Goal: Task Accomplishment & Management: Complete application form

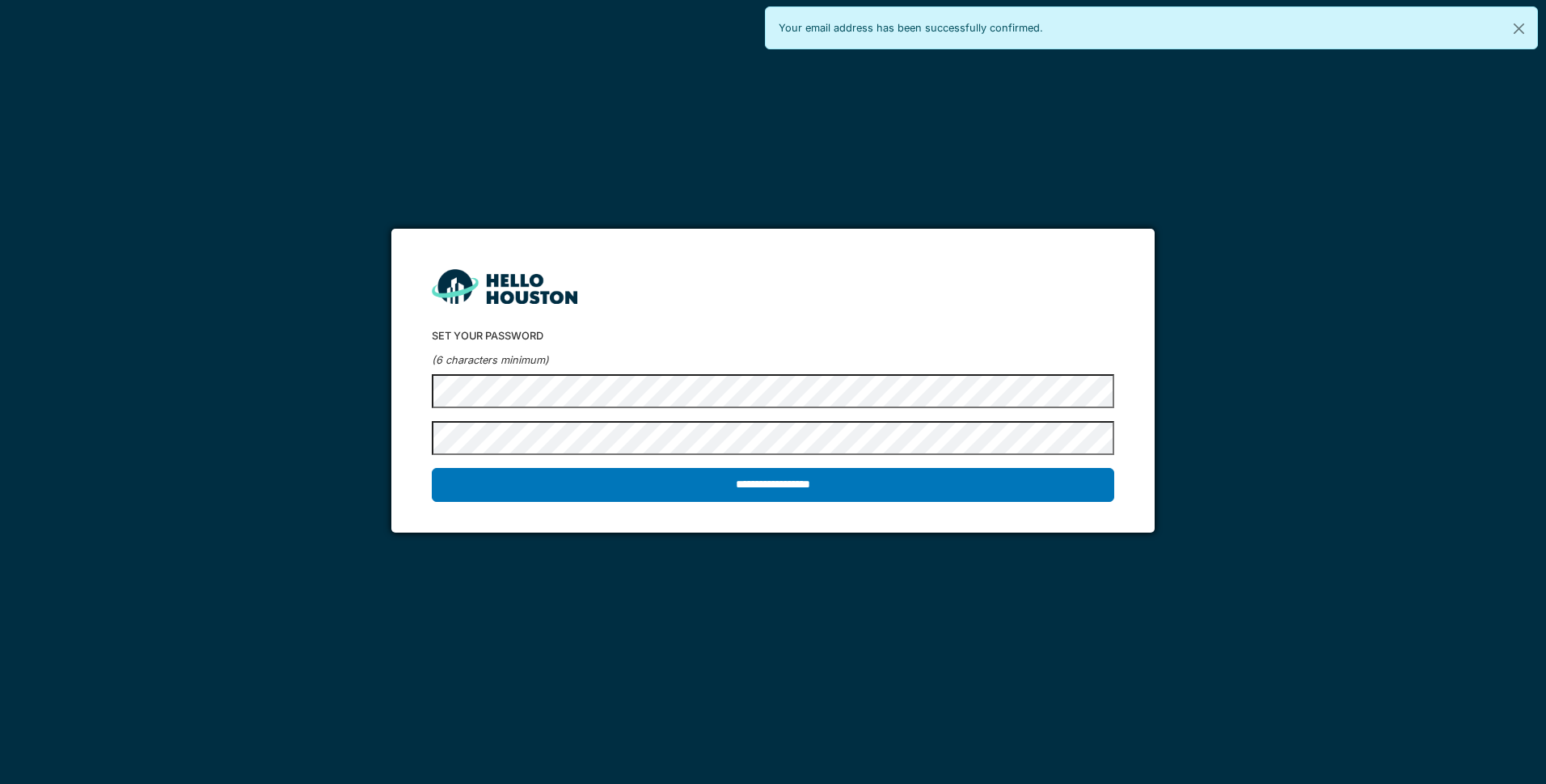
click at [432, 468] on input "**********" at bounding box center [772, 485] width 682 height 34
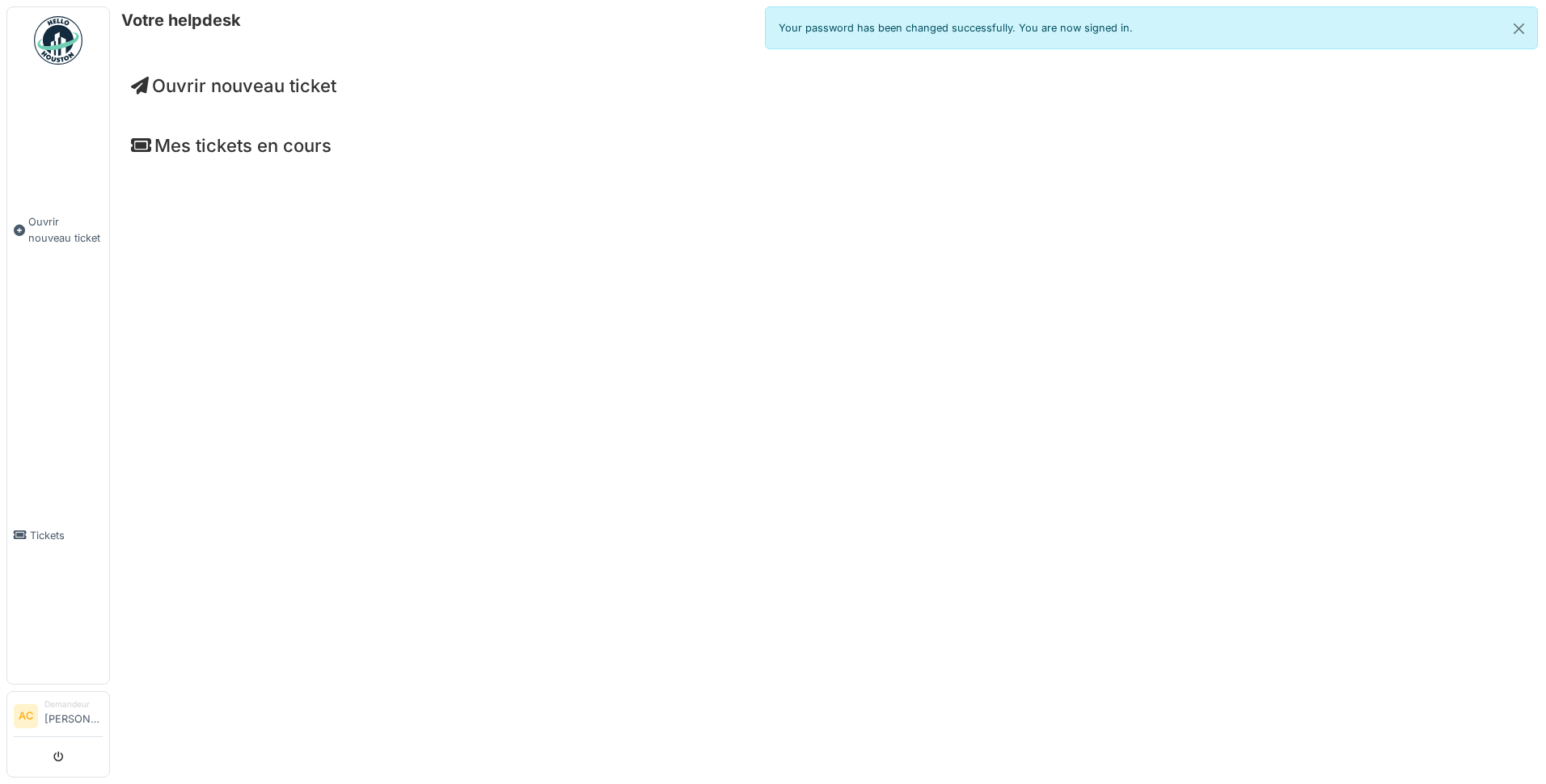
click at [224, 90] on span "Ouvrir nouveau ticket" at bounding box center [233, 86] width 206 height 21
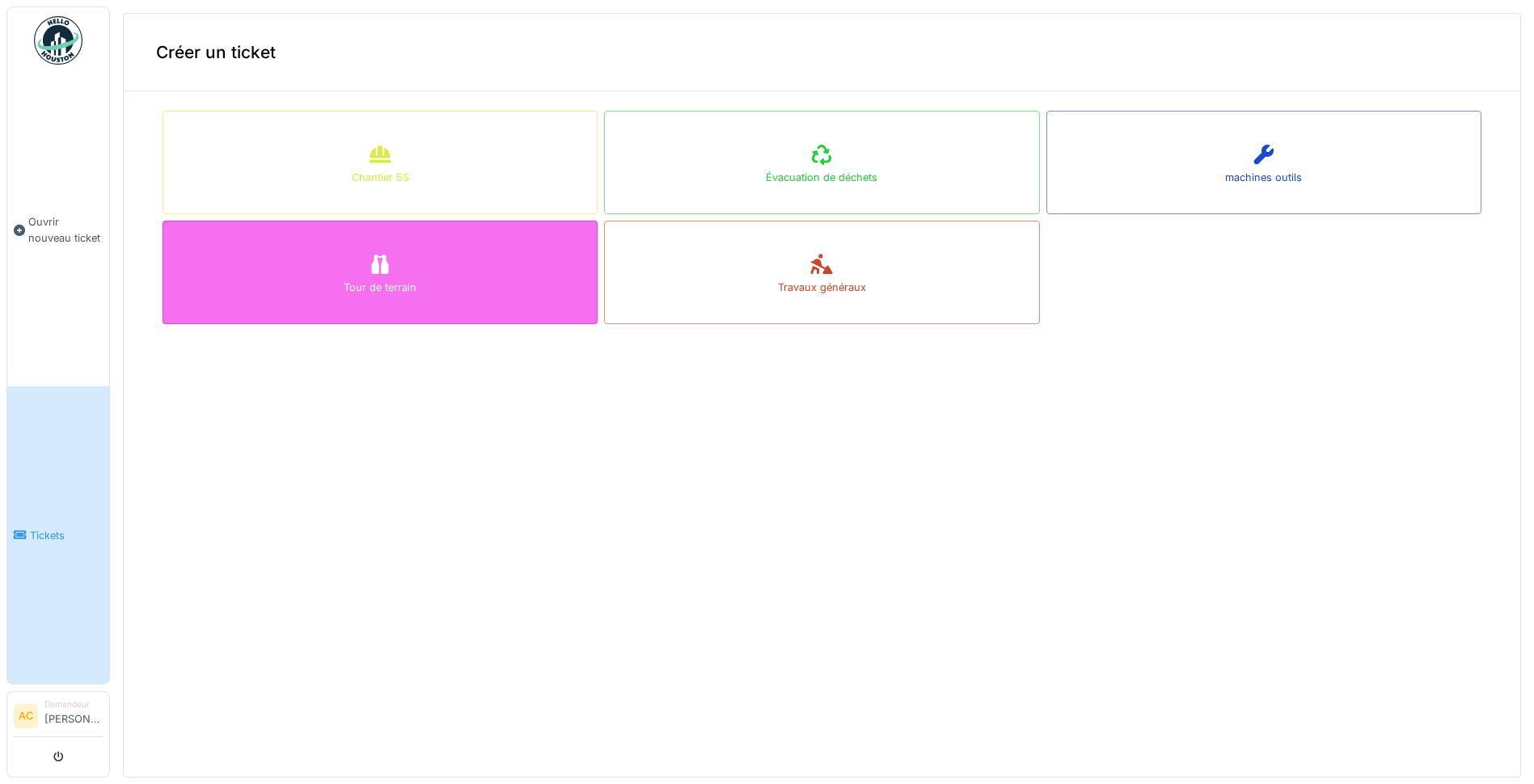
click at [318, 277] on div "Tour de terrain" at bounding box center [380, 272] width 435 height 103
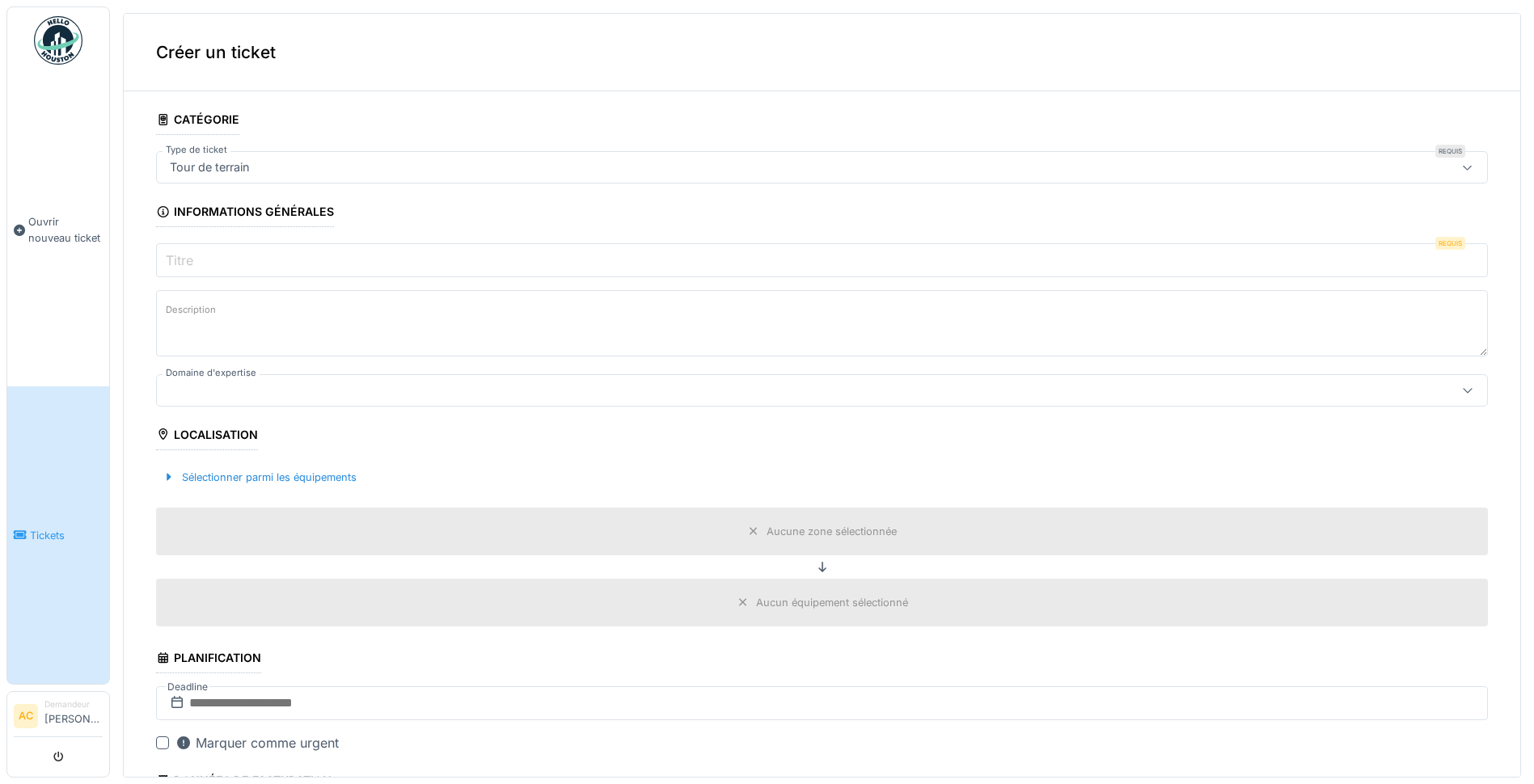
click at [270, 257] on input "Titre" at bounding box center [821, 260] width 1331 height 34
click at [275, 301] on textarea "Description" at bounding box center [821, 323] width 1331 height 66
click at [306, 484] on div "Sélectionner parmi les équipements" at bounding box center [260, 476] width 207 height 21
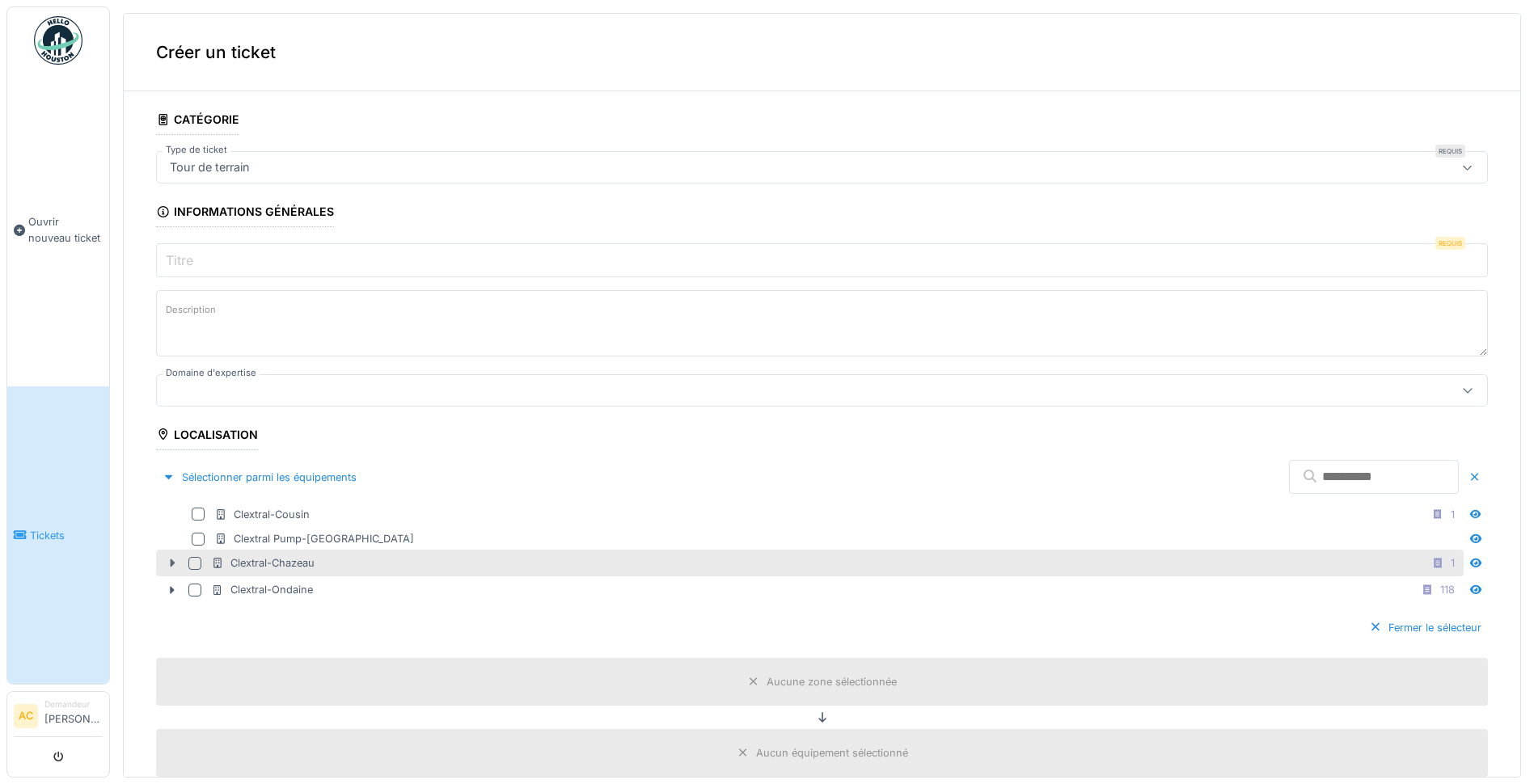
click at [170, 565] on icon at bounding box center [172, 563] width 5 height 8
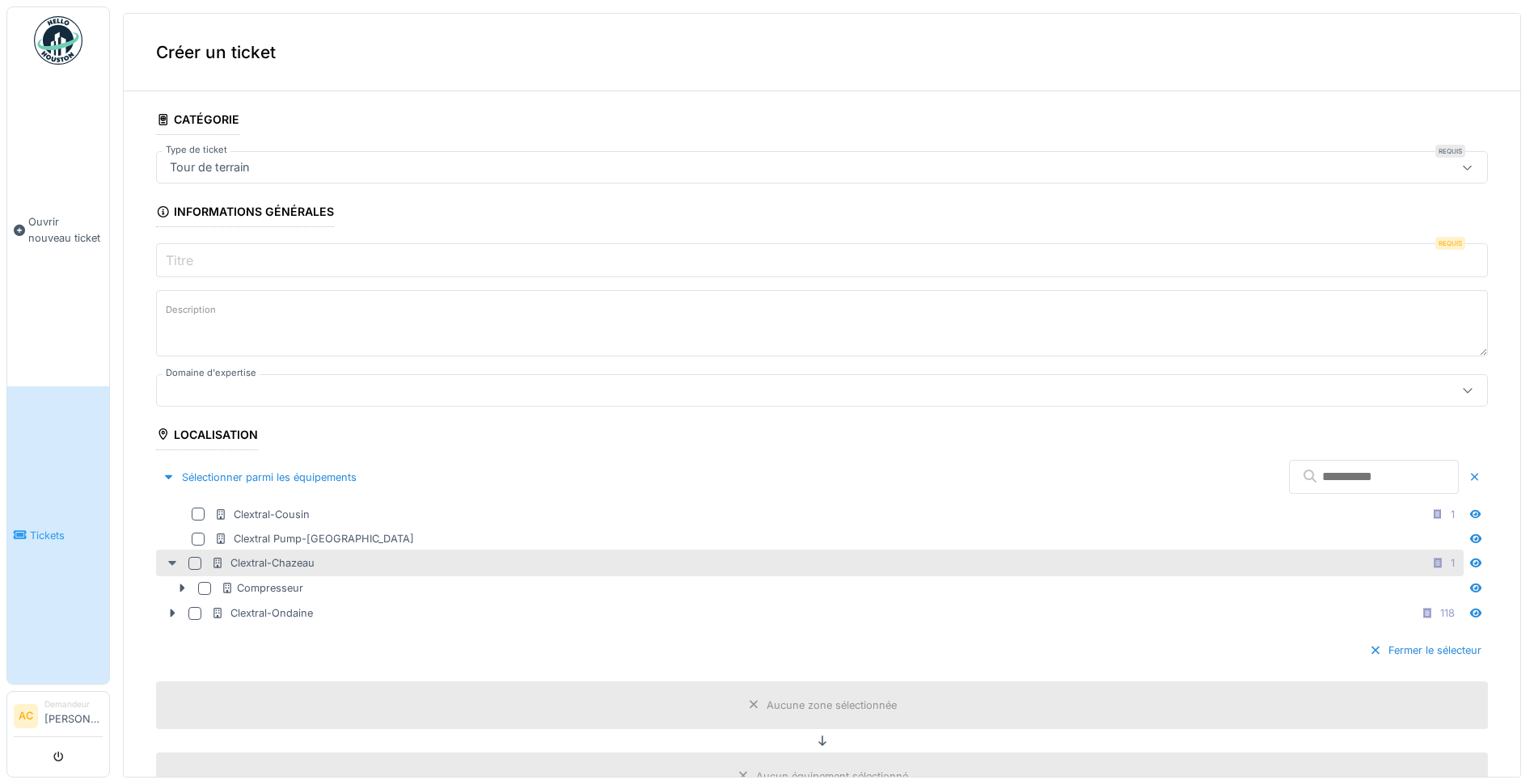
click at [175, 565] on icon at bounding box center [172, 563] width 13 height 10
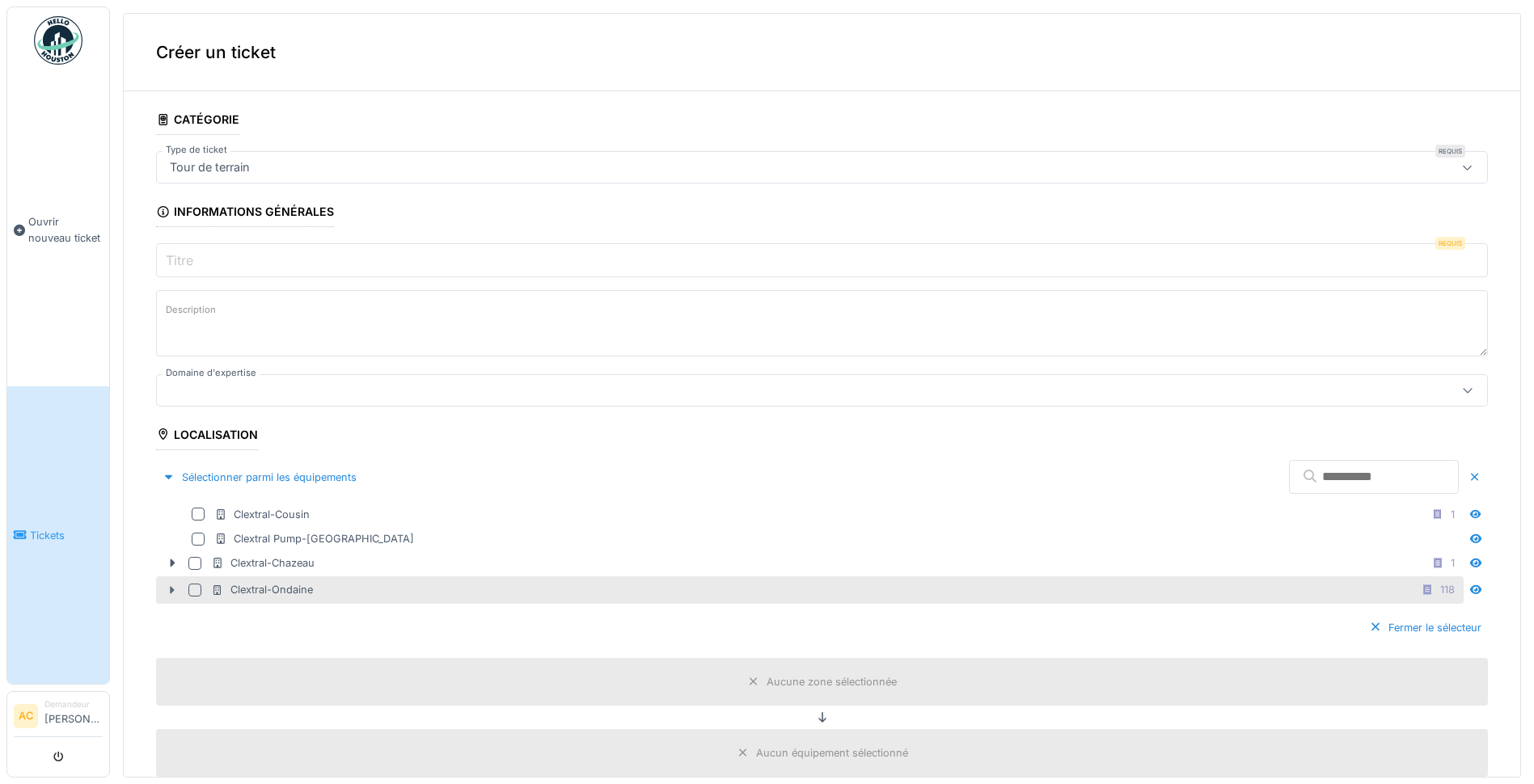
click at [174, 591] on icon at bounding box center [172, 590] width 13 height 10
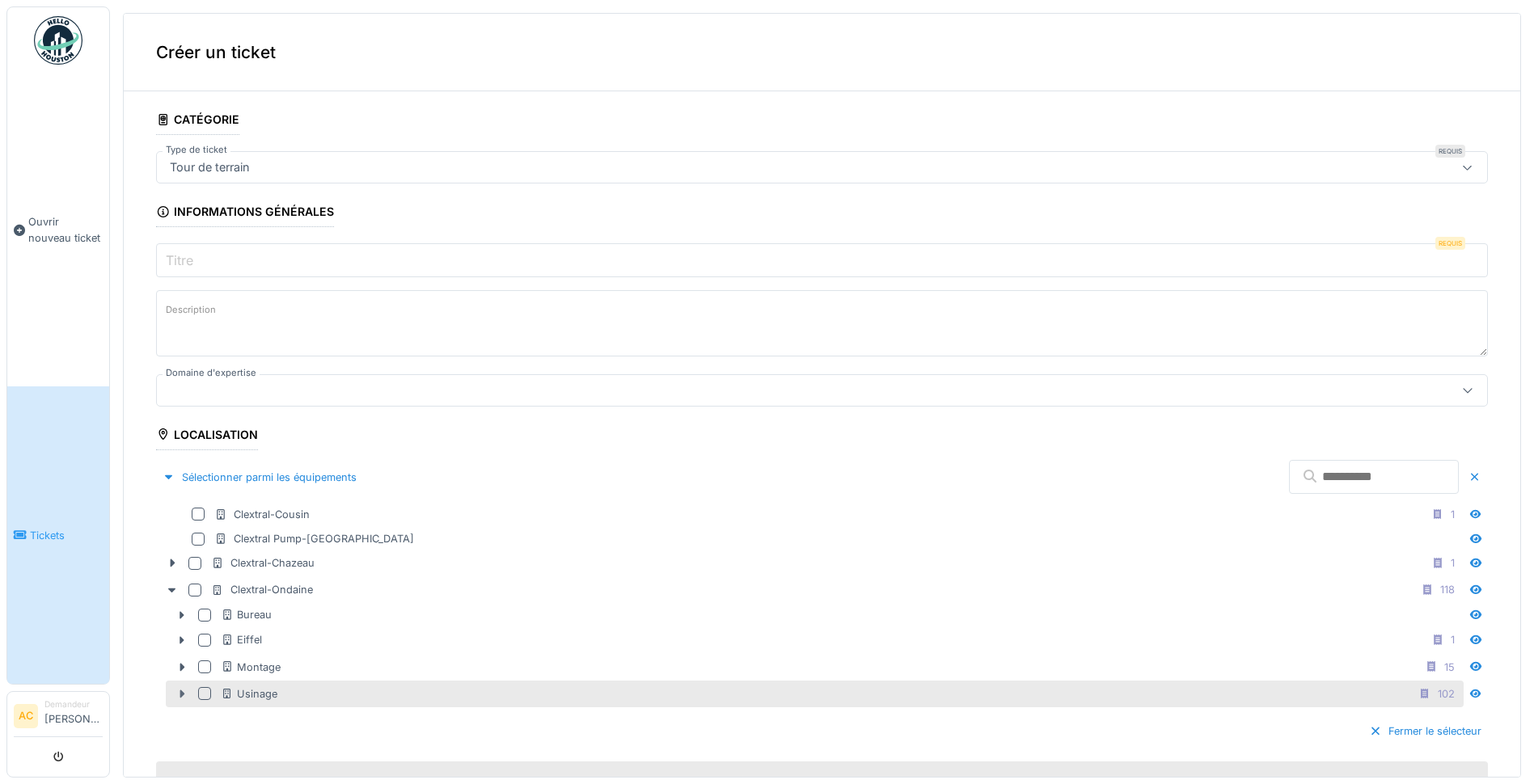
click at [184, 694] on icon at bounding box center [182, 694] width 5 height 8
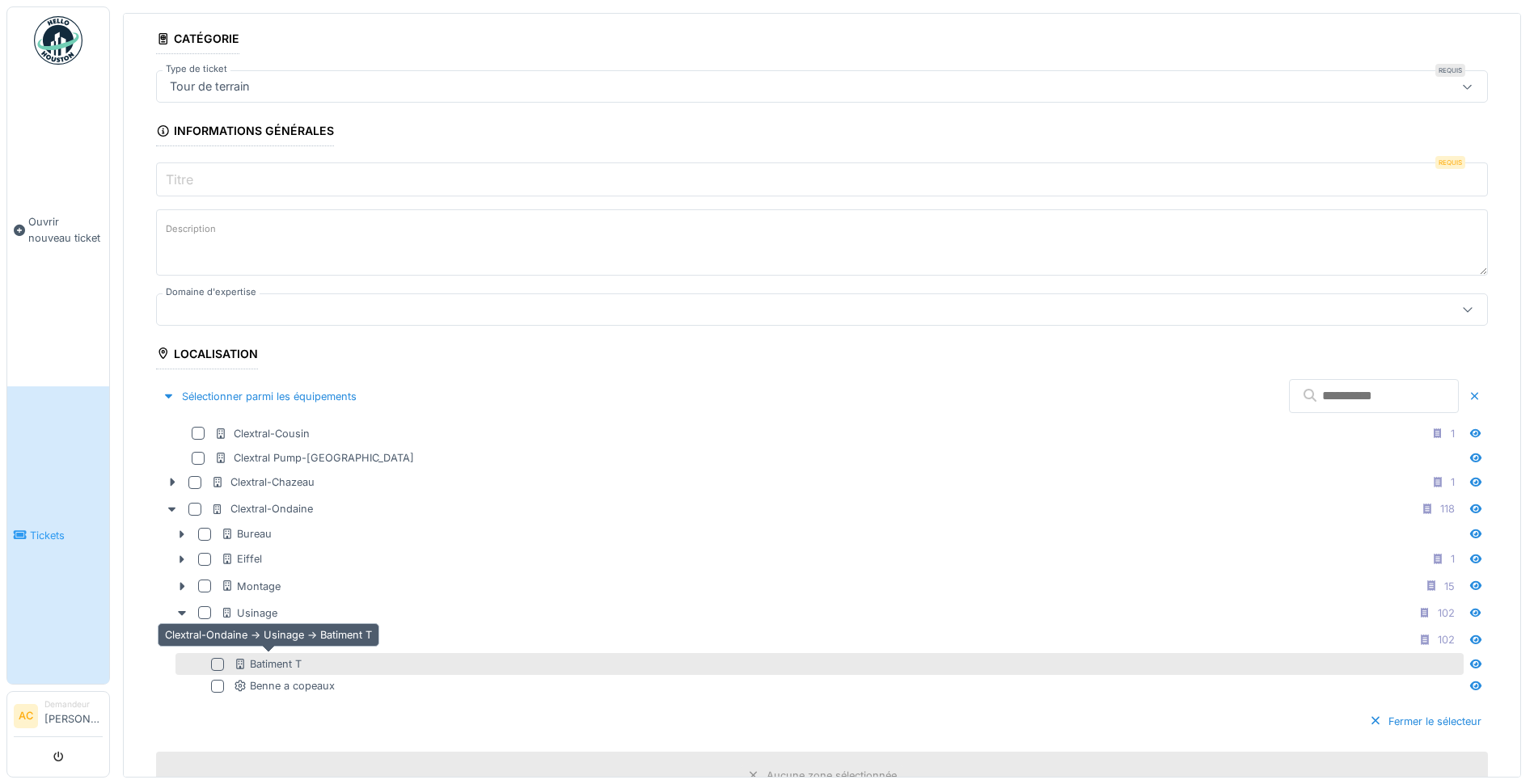
scroll to position [162, 0]
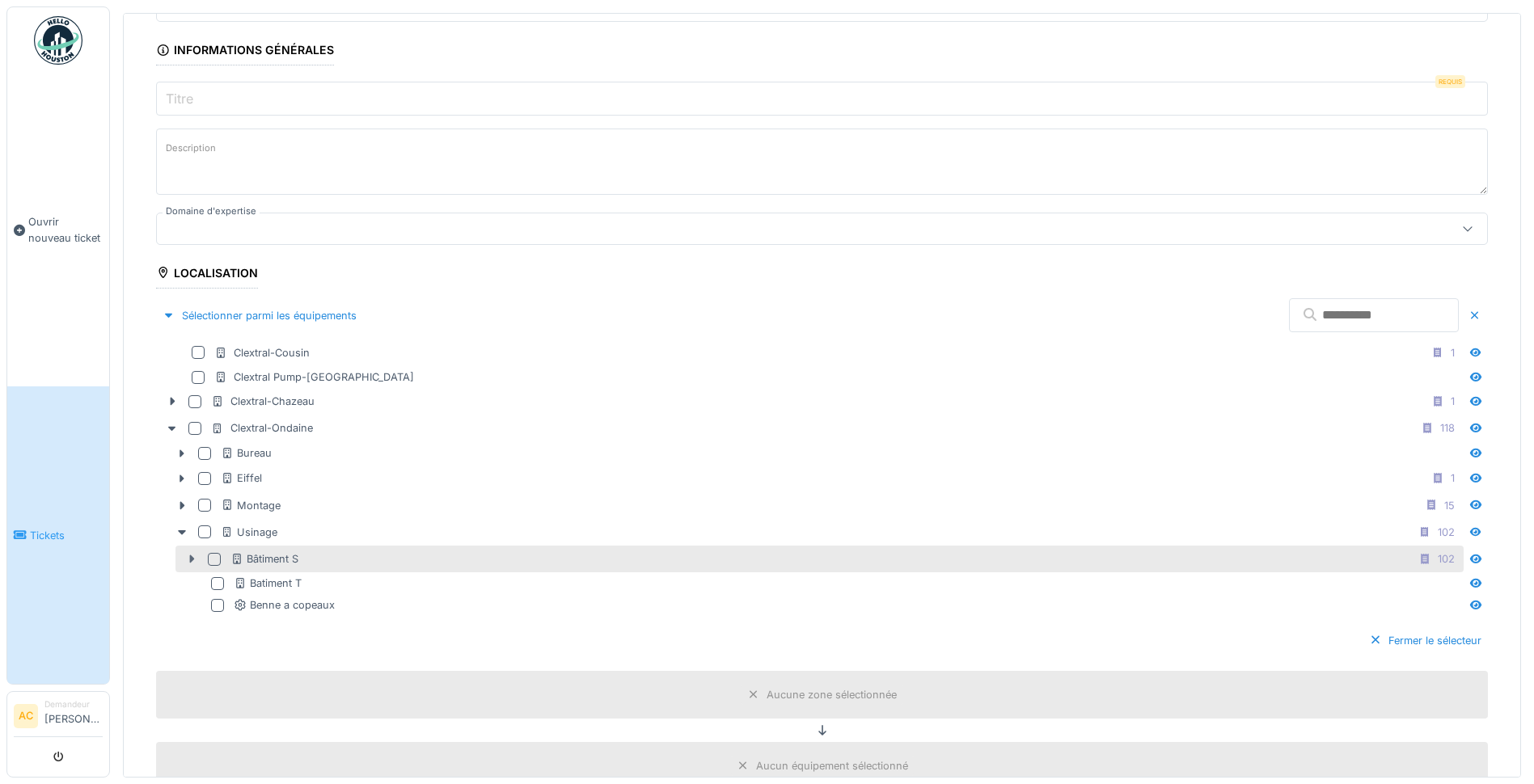
click at [193, 560] on icon at bounding box center [192, 559] width 5 height 8
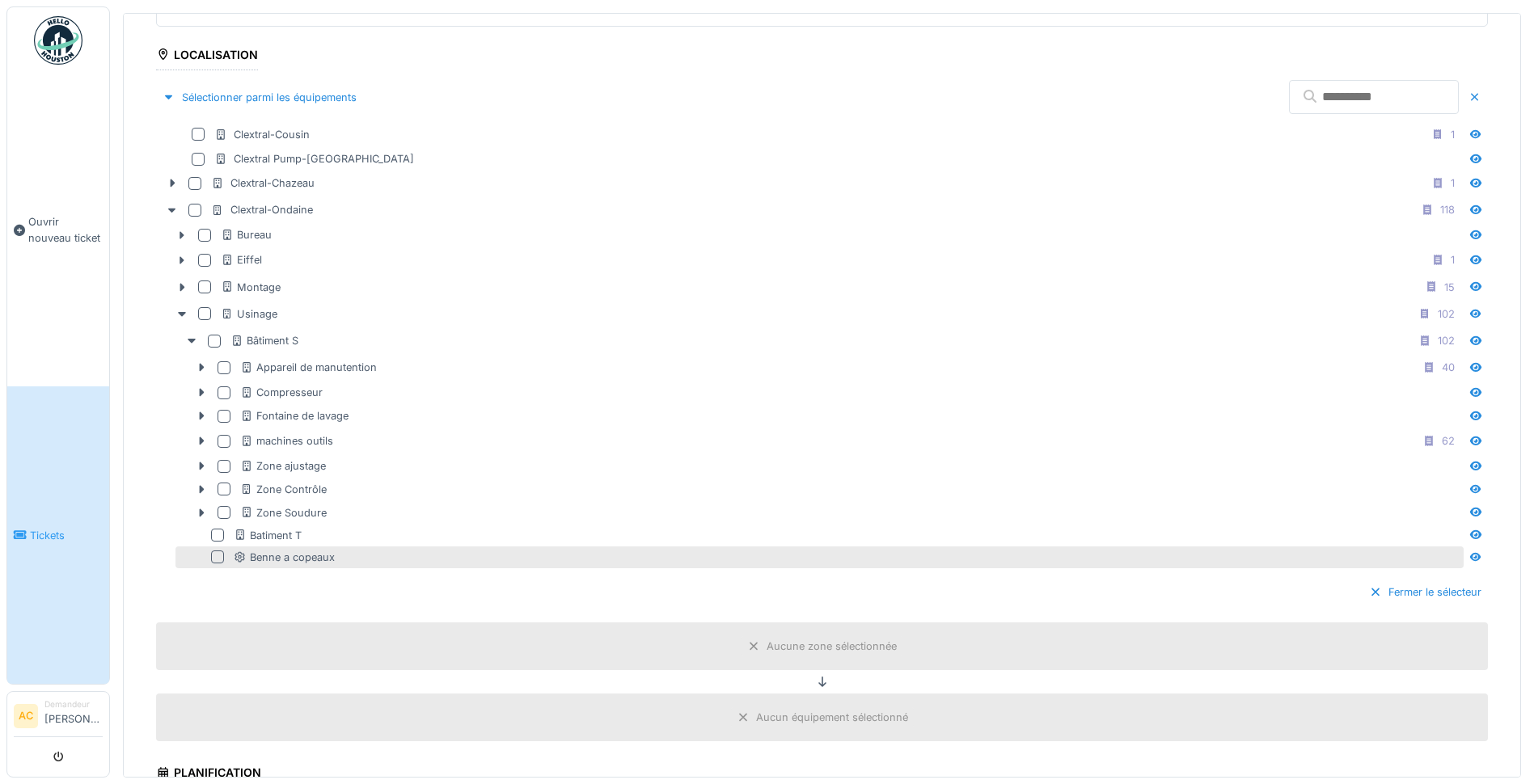
scroll to position [405, 0]
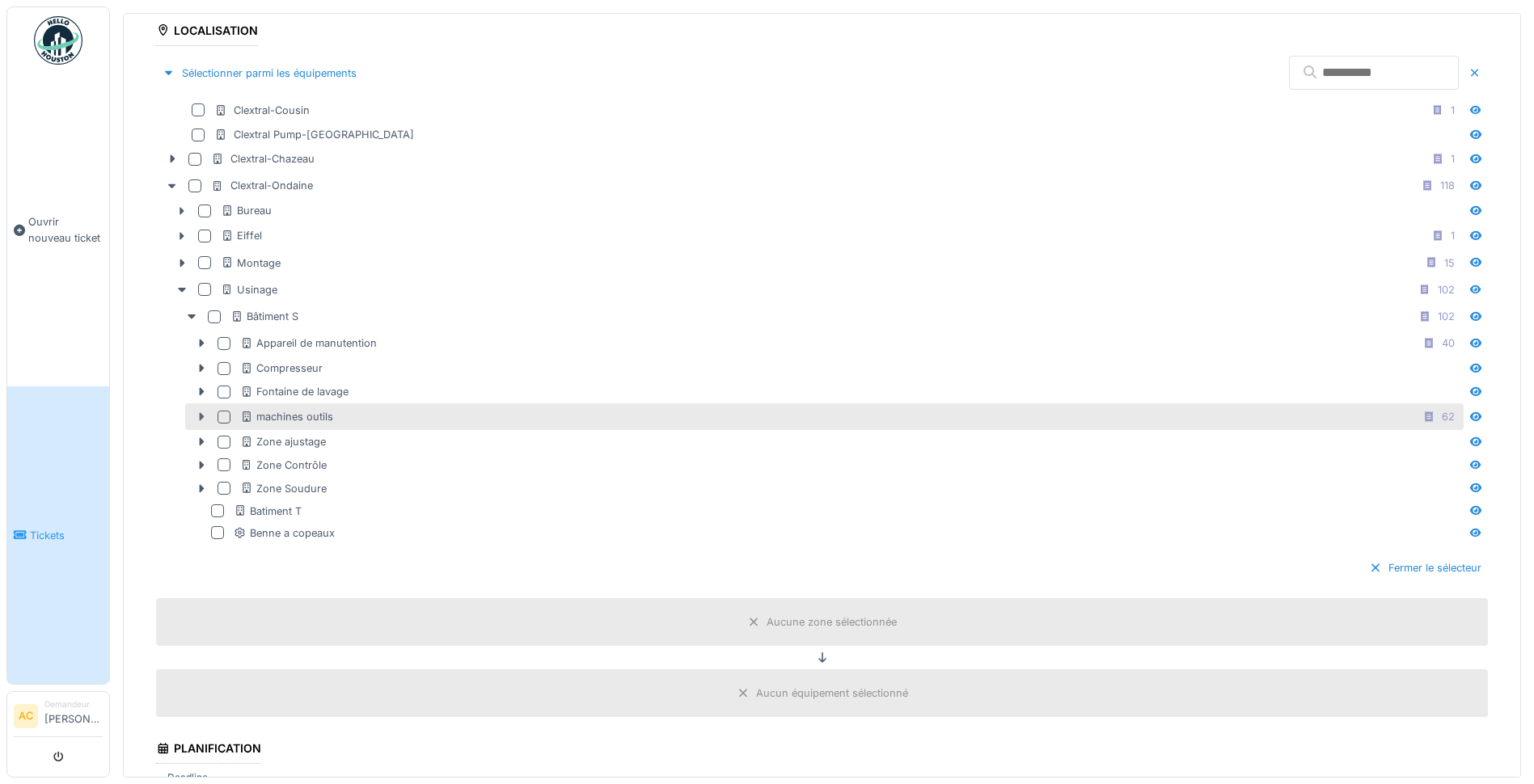
click at [200, 417] on icon at bounding box center [202, 417] width 5 height 8
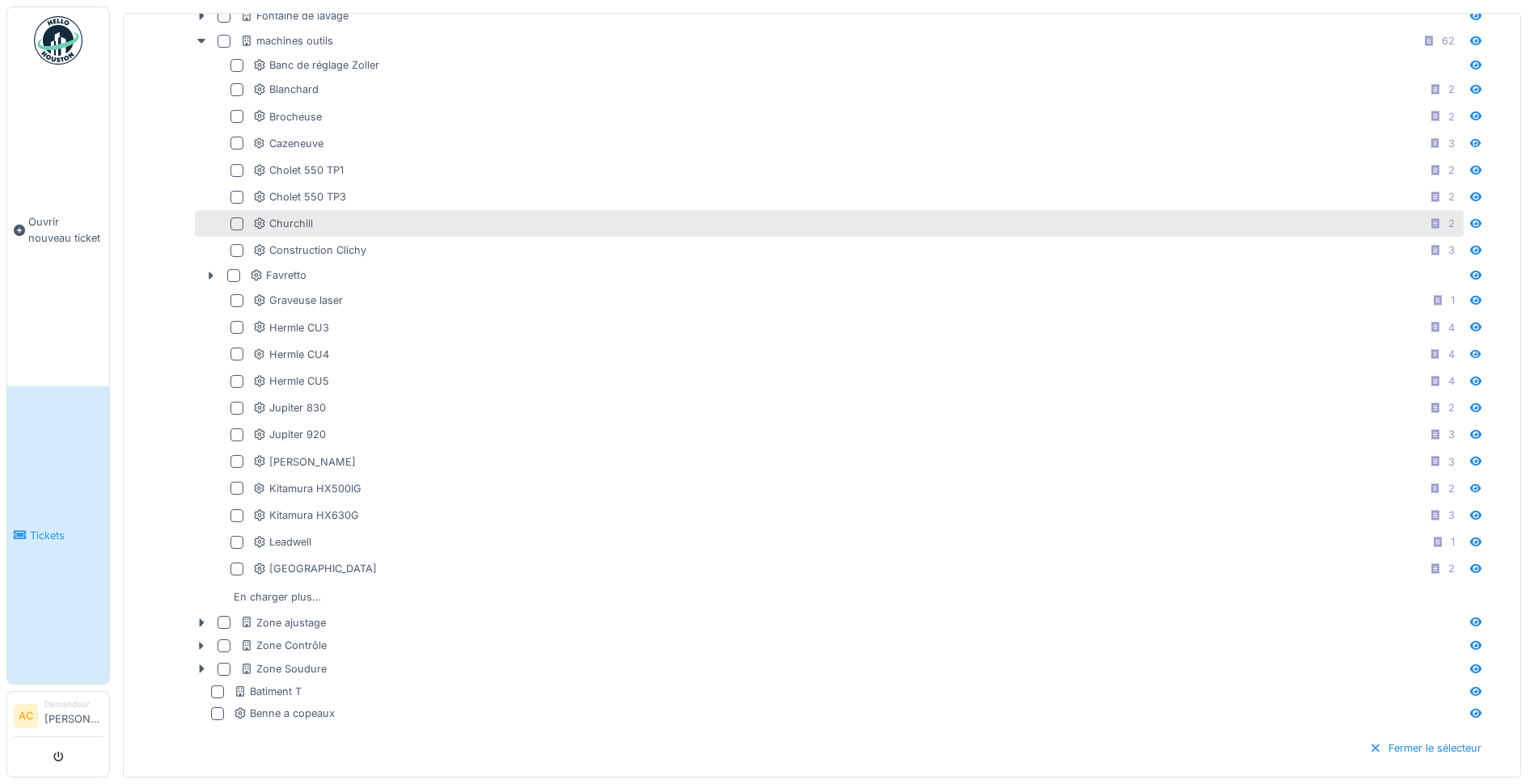
scroll to position [808, 0]
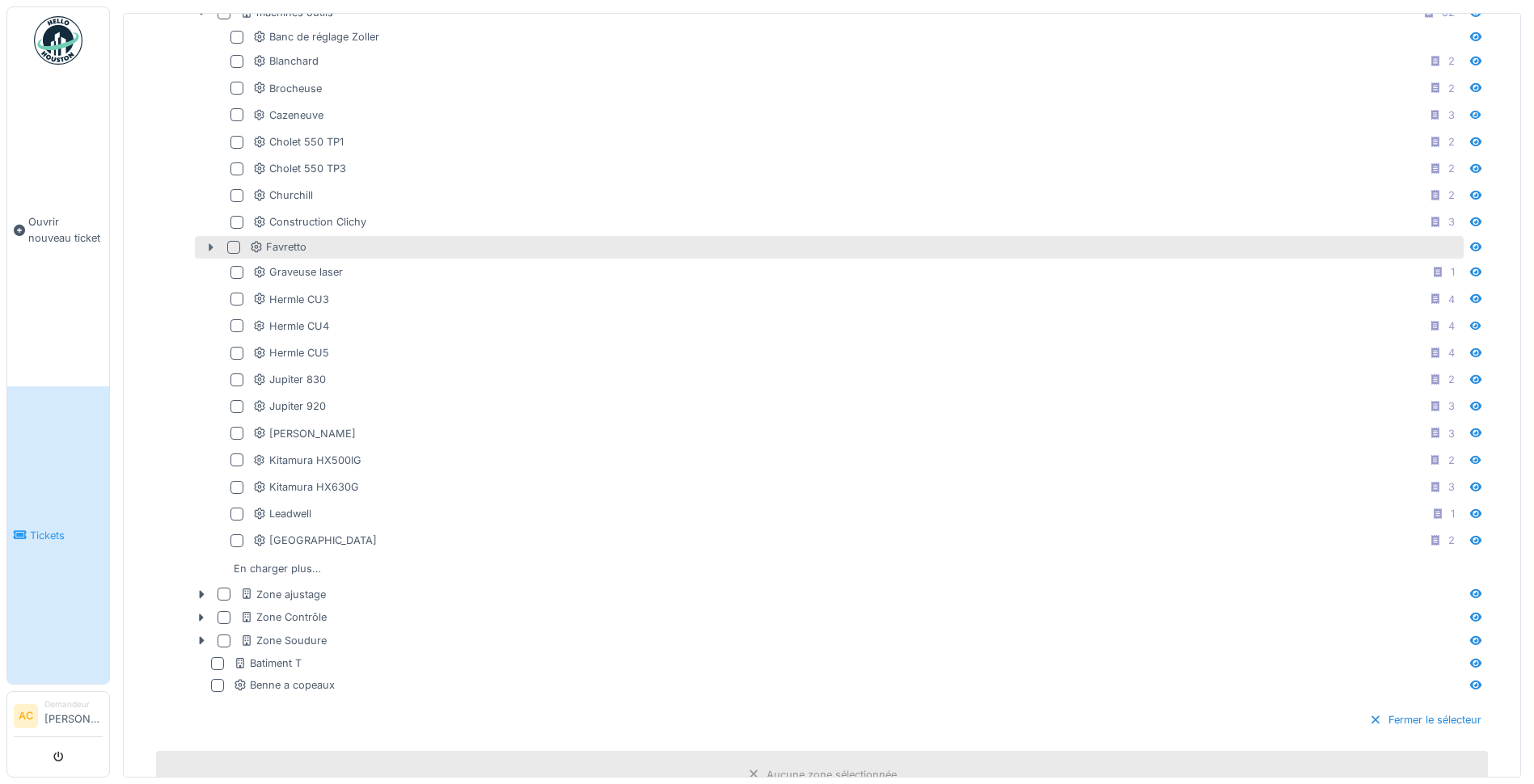
click at [208, 250] on icon at bounding box center [211, 247] width 13 height 10
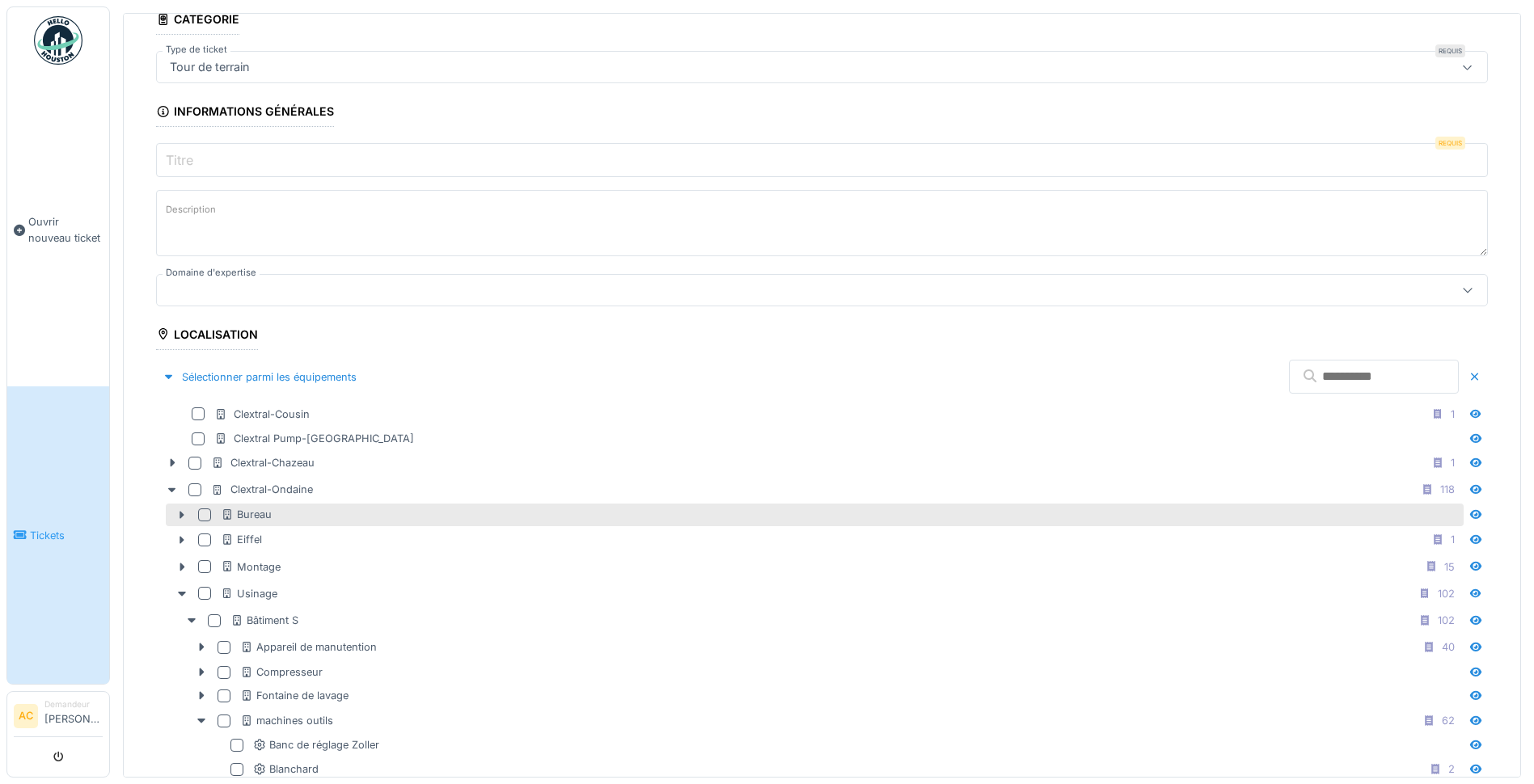
scroll to position [81, 0]
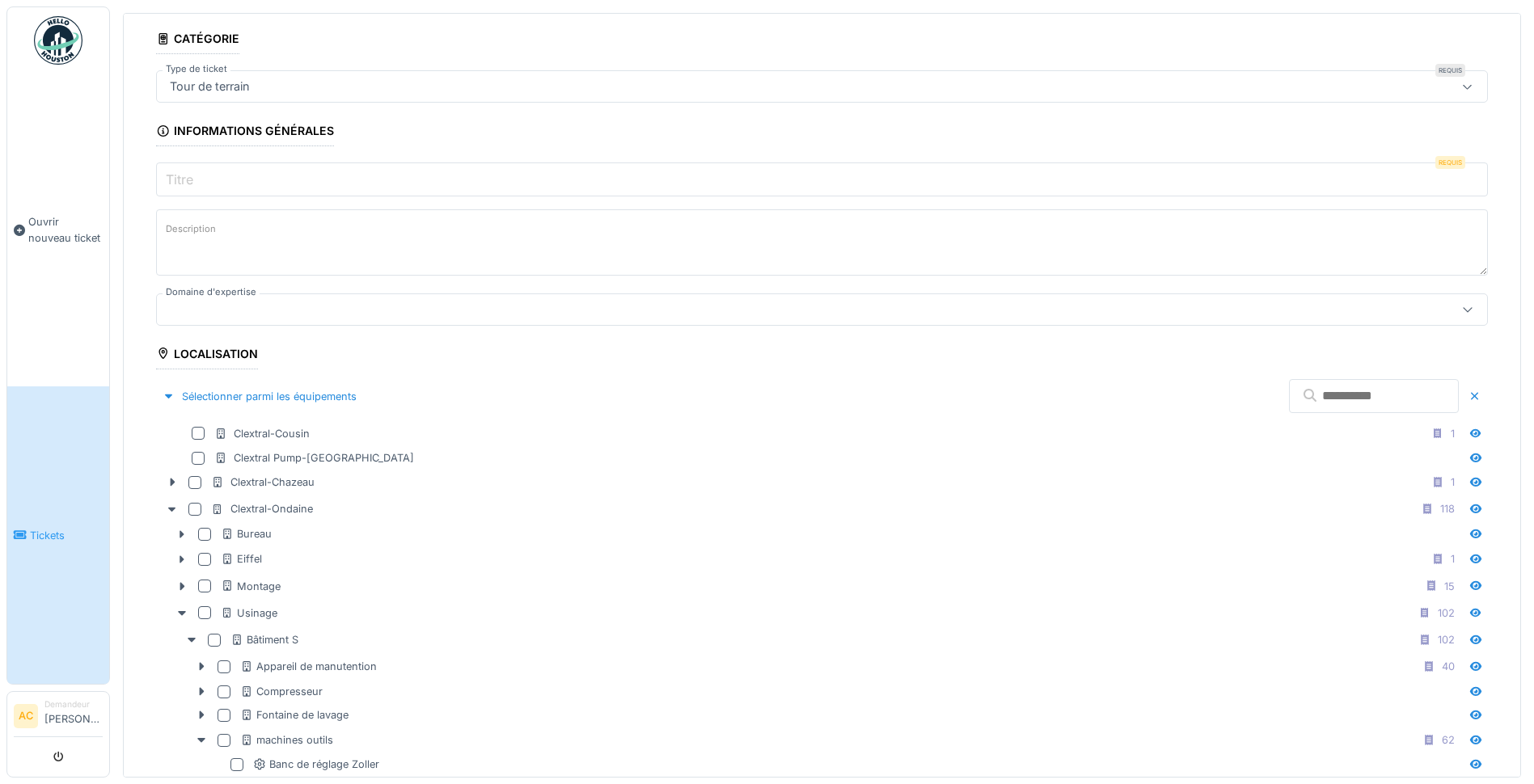
click at [1288, 402] on input "text" at bounding box center [1373, 396] width 170 height 34
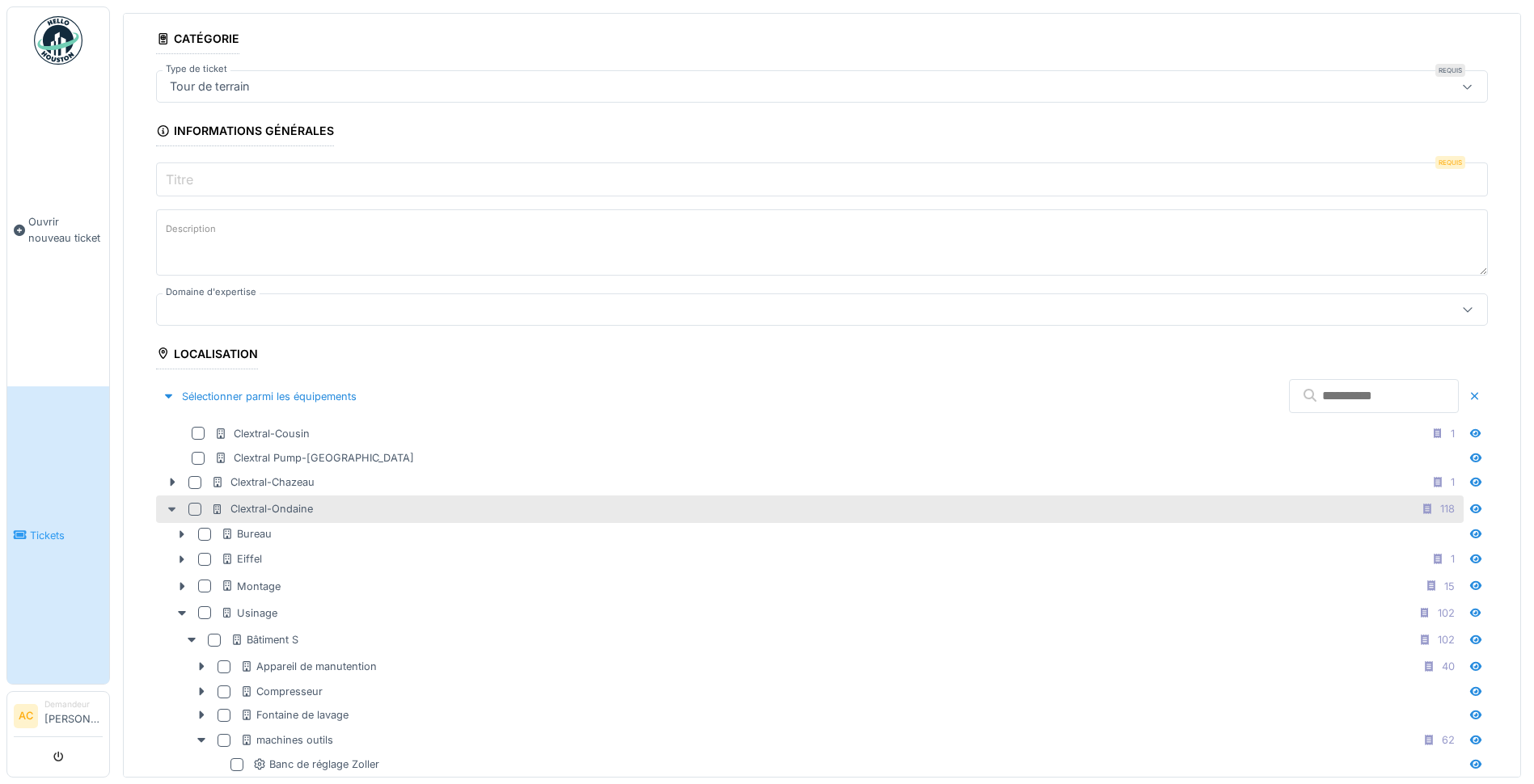
click at [166, 506] on icon at bounding box center [172, 509] width 13 height 10
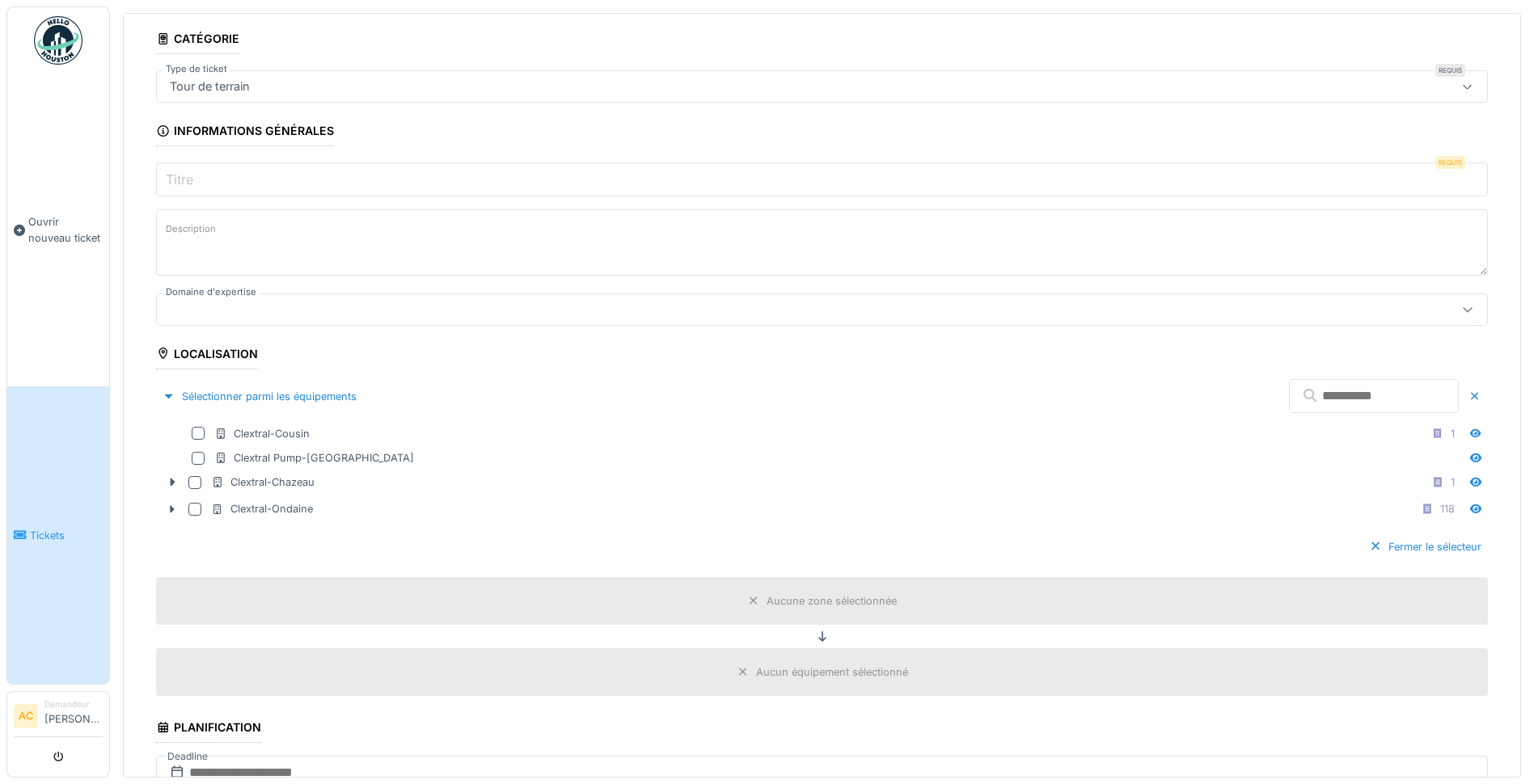
click at [1288, 408] on input "text" at bounding box center [1373, 396] width 170 height 34
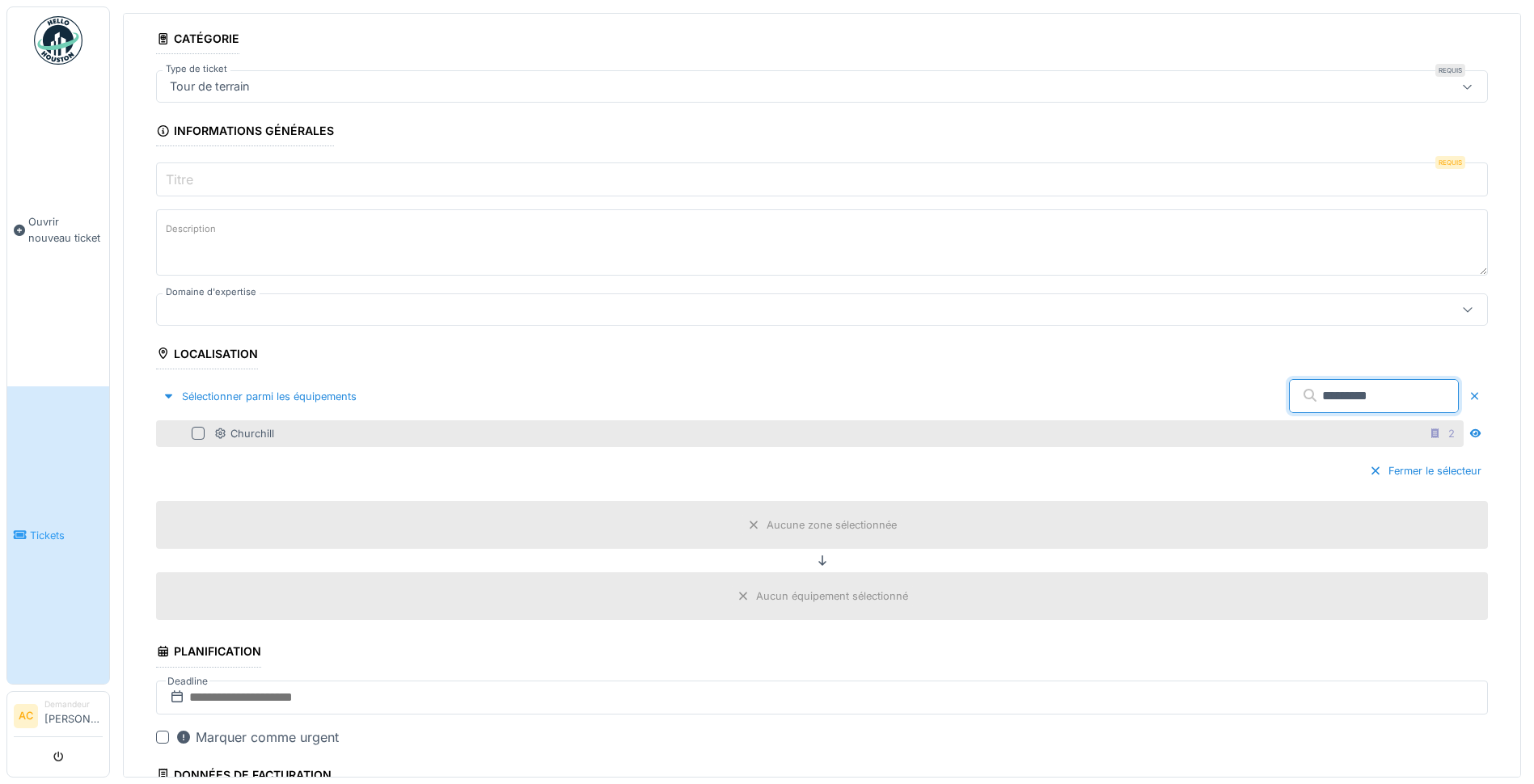
type input "*********"
click at [196, 435] on div at bounding box center [198, 433] width 13 height 13
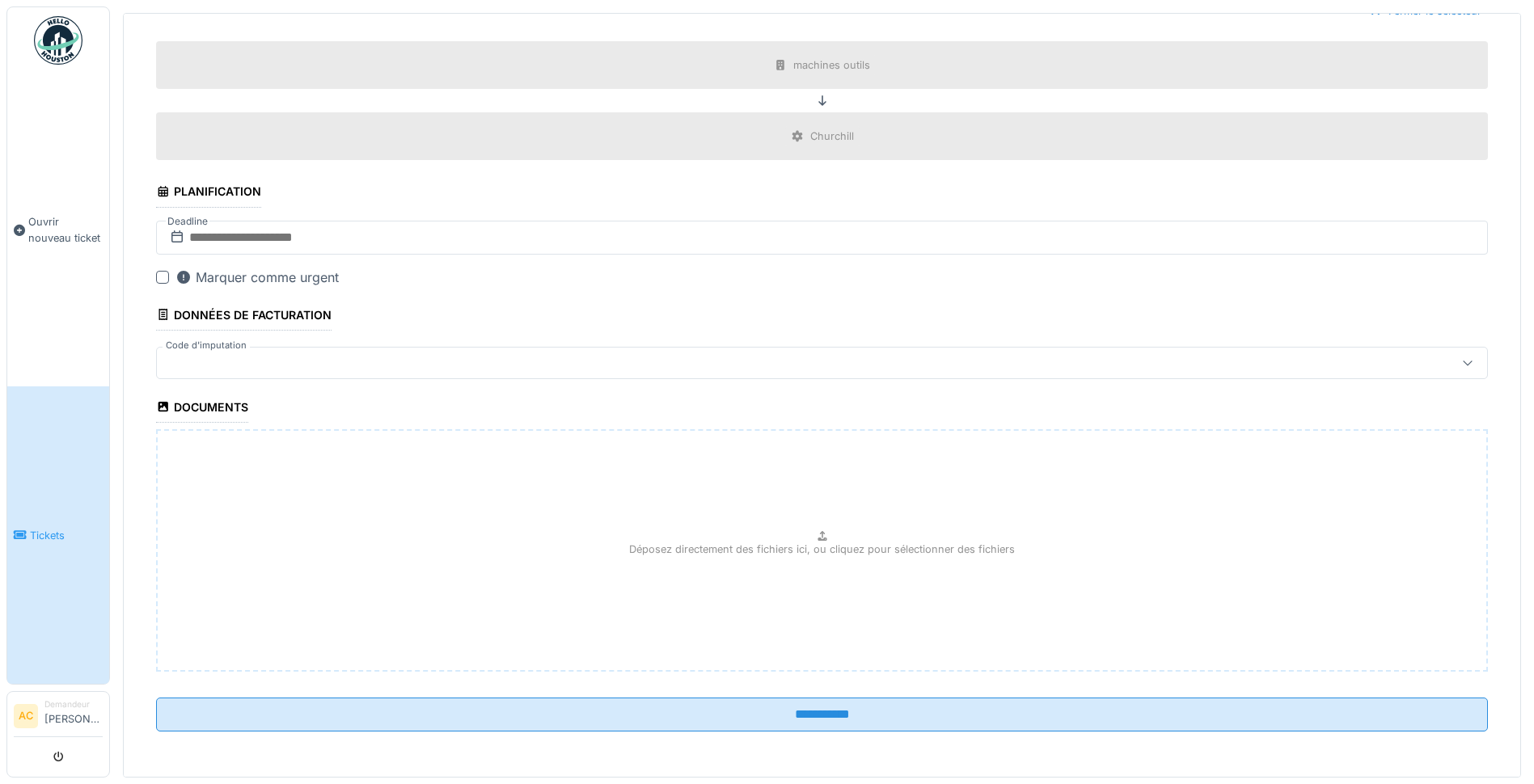
scroll to position [0, 0]
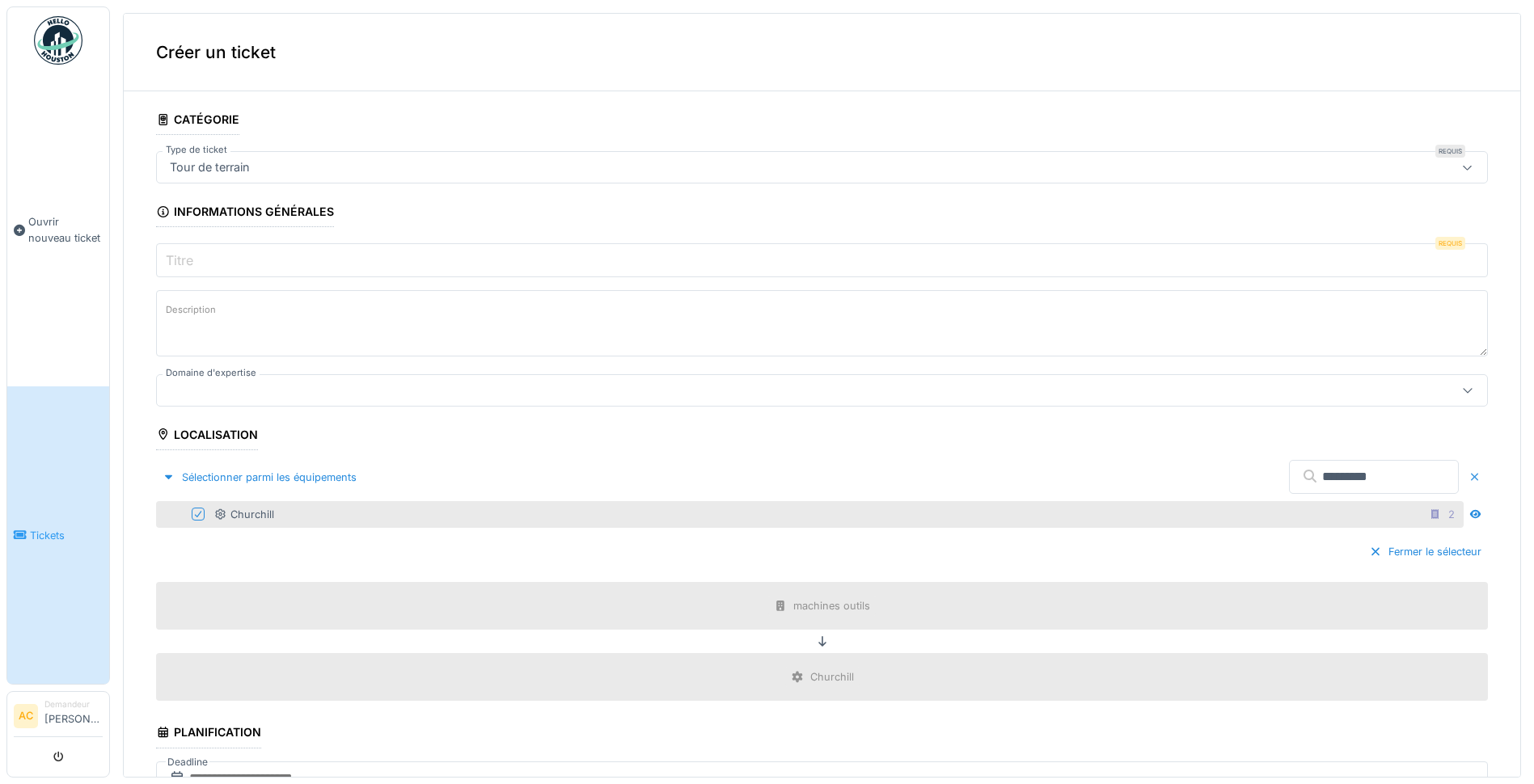
click at [1468, 472] on div at bounding box center [1474, 477] width 13 height 16
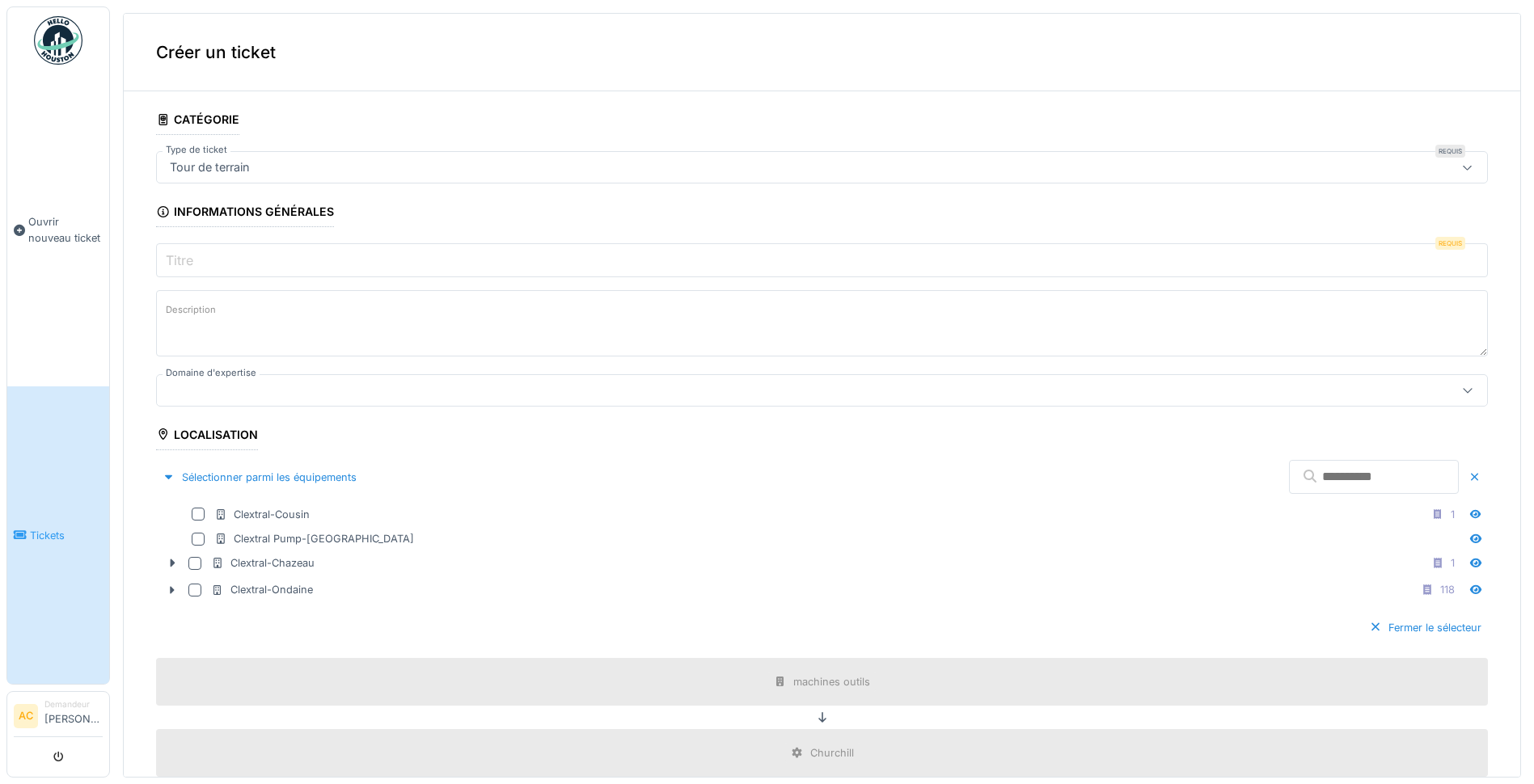
click at [1341, 472] on input "text" at bounding box center [1373, 477] width 170 height 34
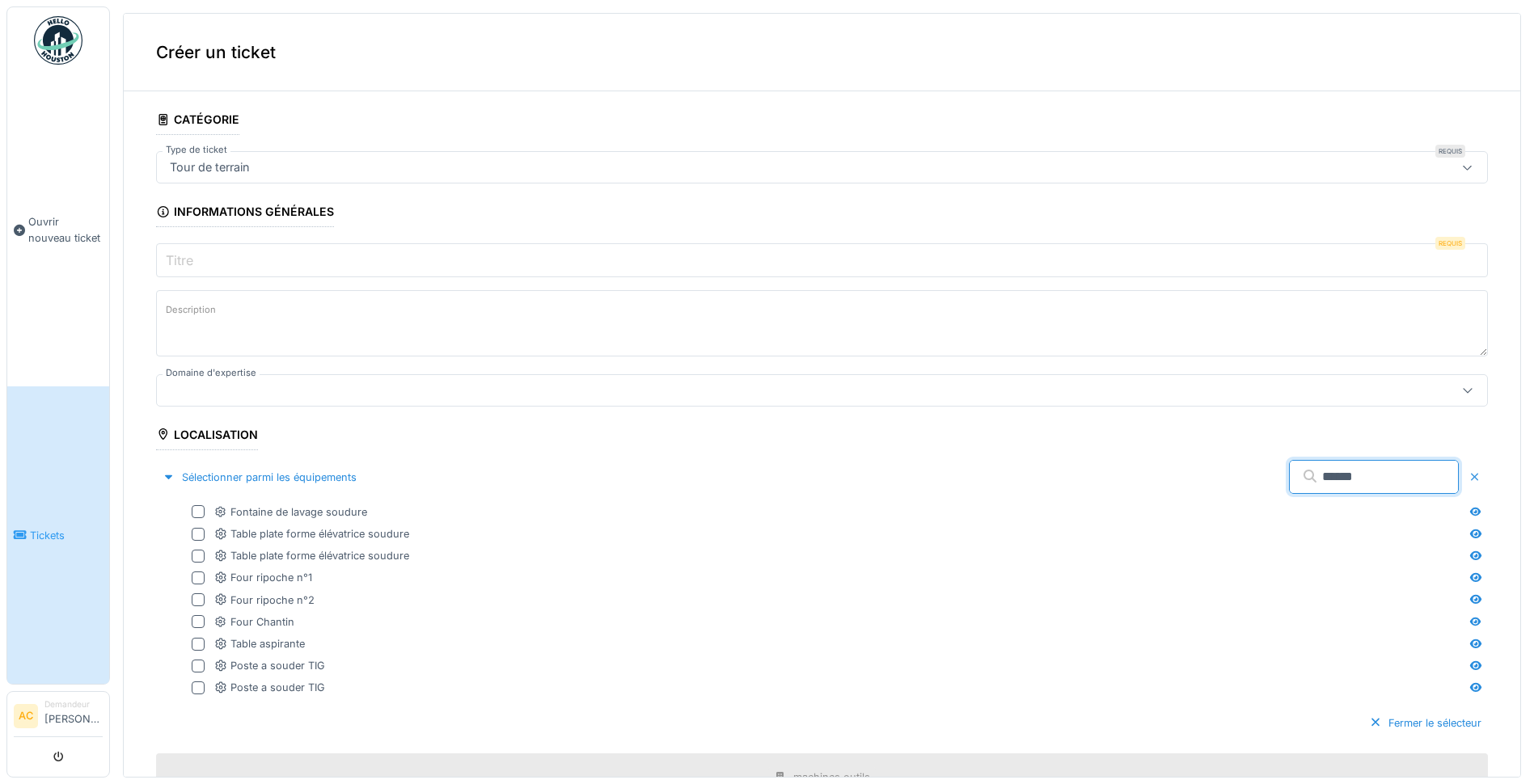
type input "******"
click at [1468, 472] on div at bounding box center [1474, 477] width 13 height 16
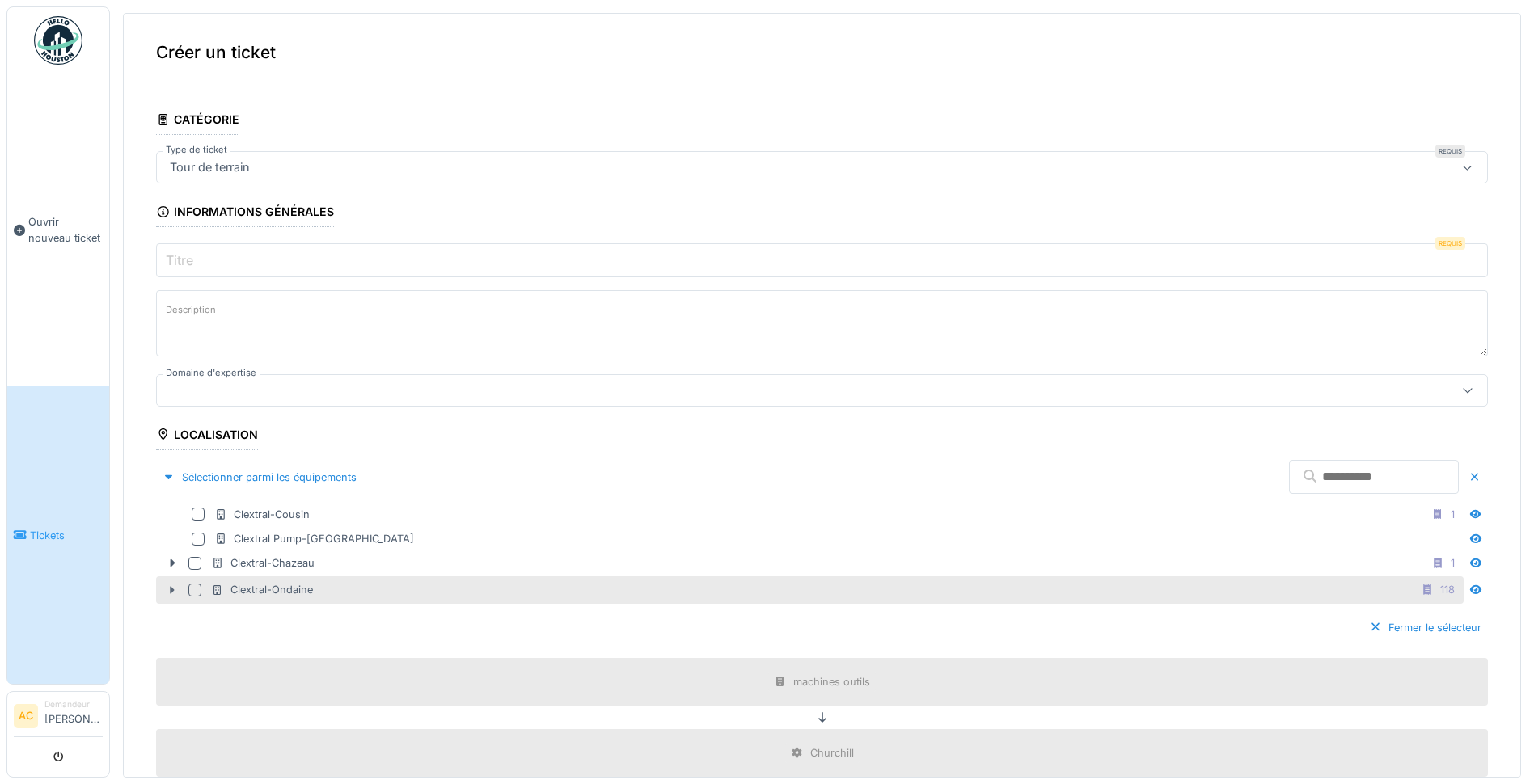
click at [164, 584] on div at bounding box center [172, 591] width 26 height 17
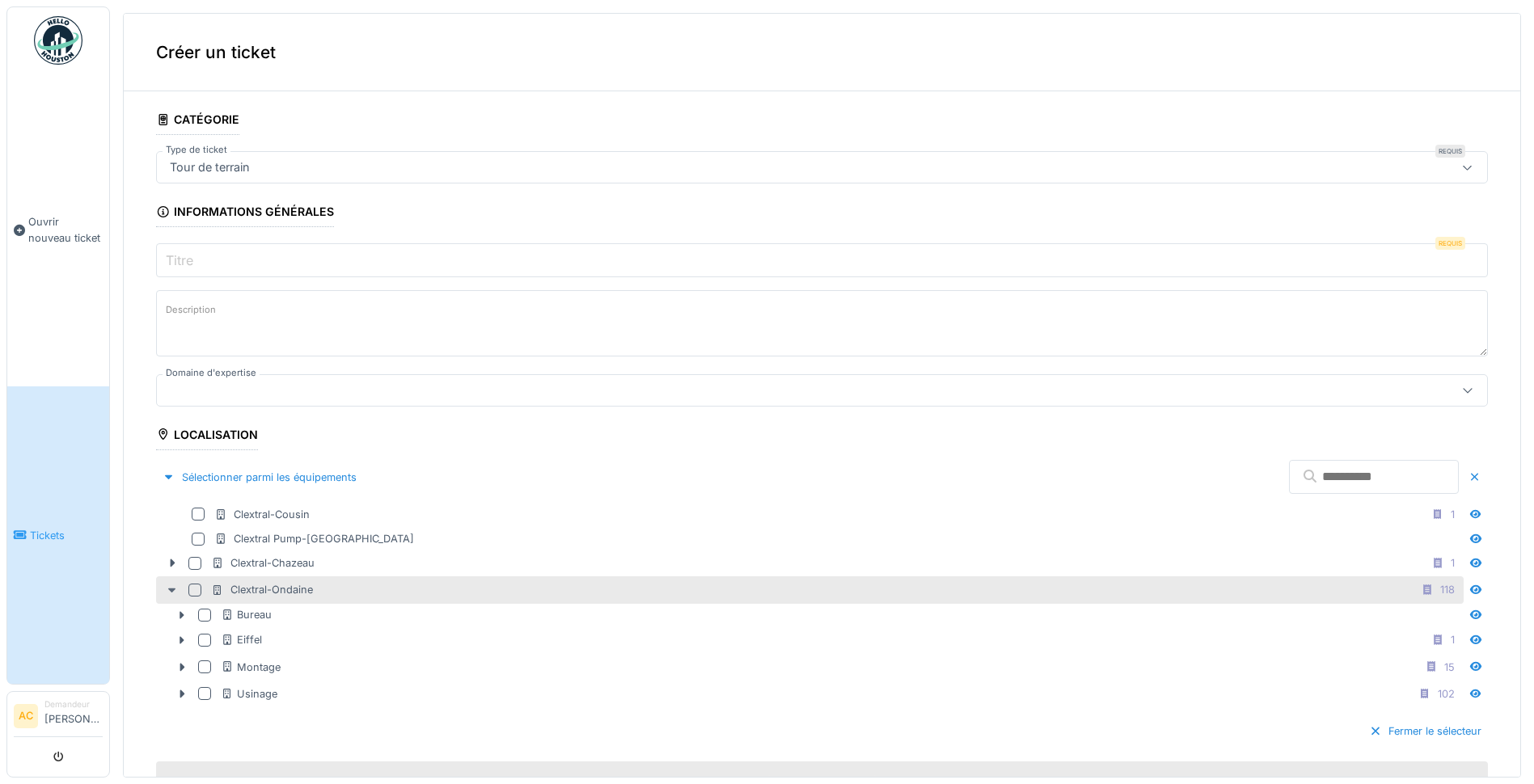
click at [164, 583] on div at bounding box center [172, 591] width 26 height 17
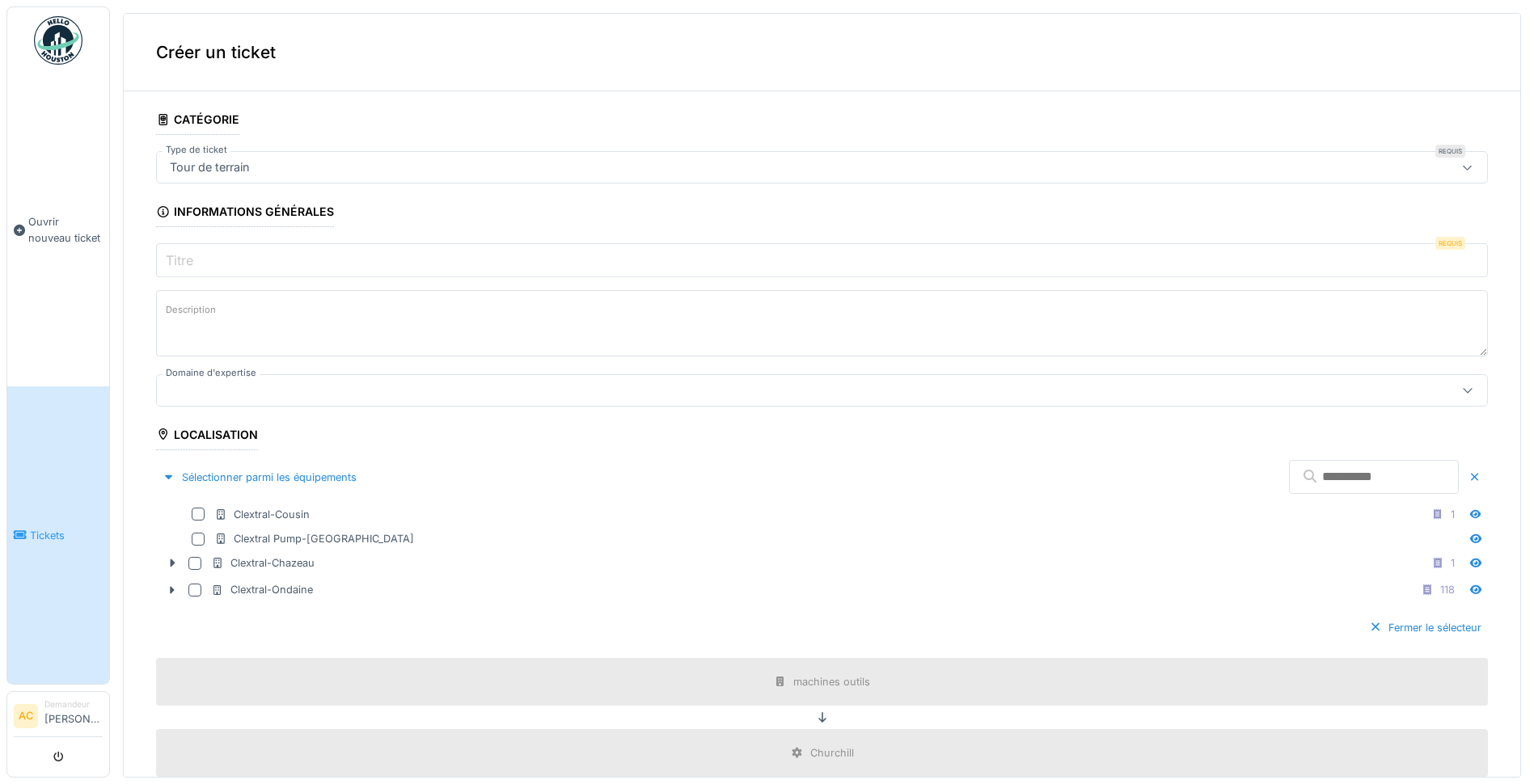
click at [1288, 476] on input "text" at bounding box center [1373, 477] width 170 height 34
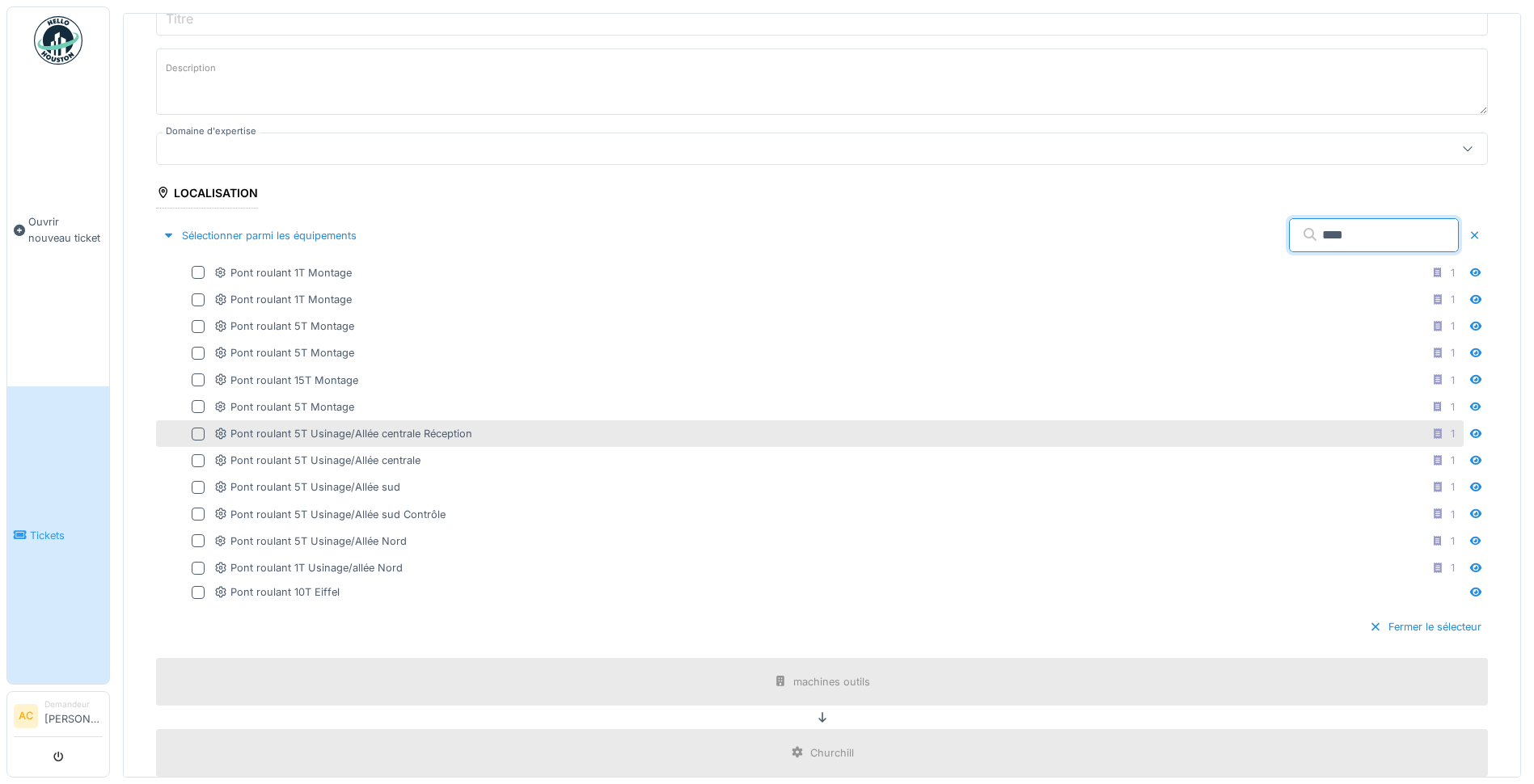
scroll to position [243, 0]
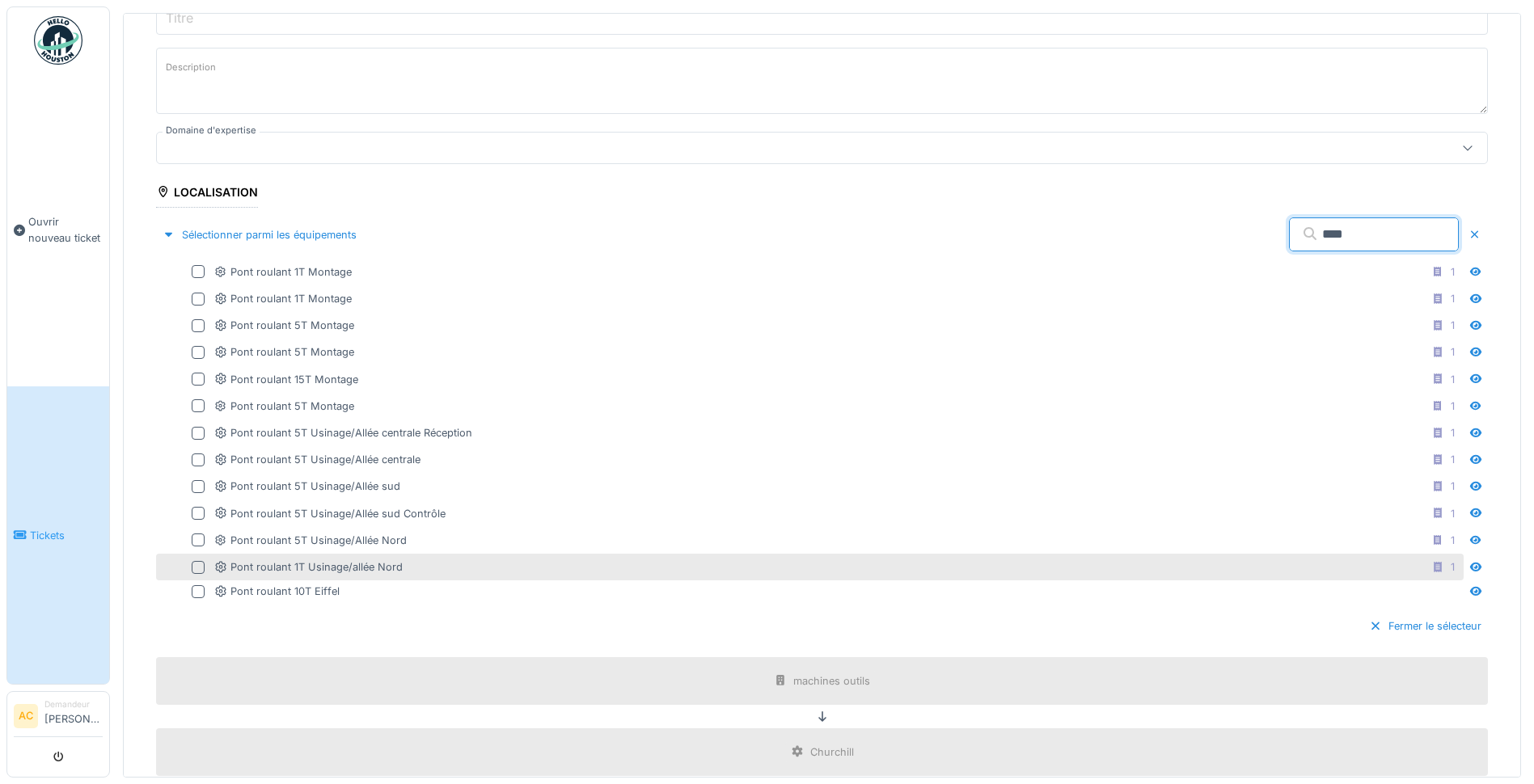
type input "****"
click at [200, 561] on div at bounding box center [198, 567] width 13 height 13
click at [198, 565] on div at bounding box center [198, 566] width 9 height 16
click at [198, 565] on div at bounding box center [198, 567] width 13 height 13
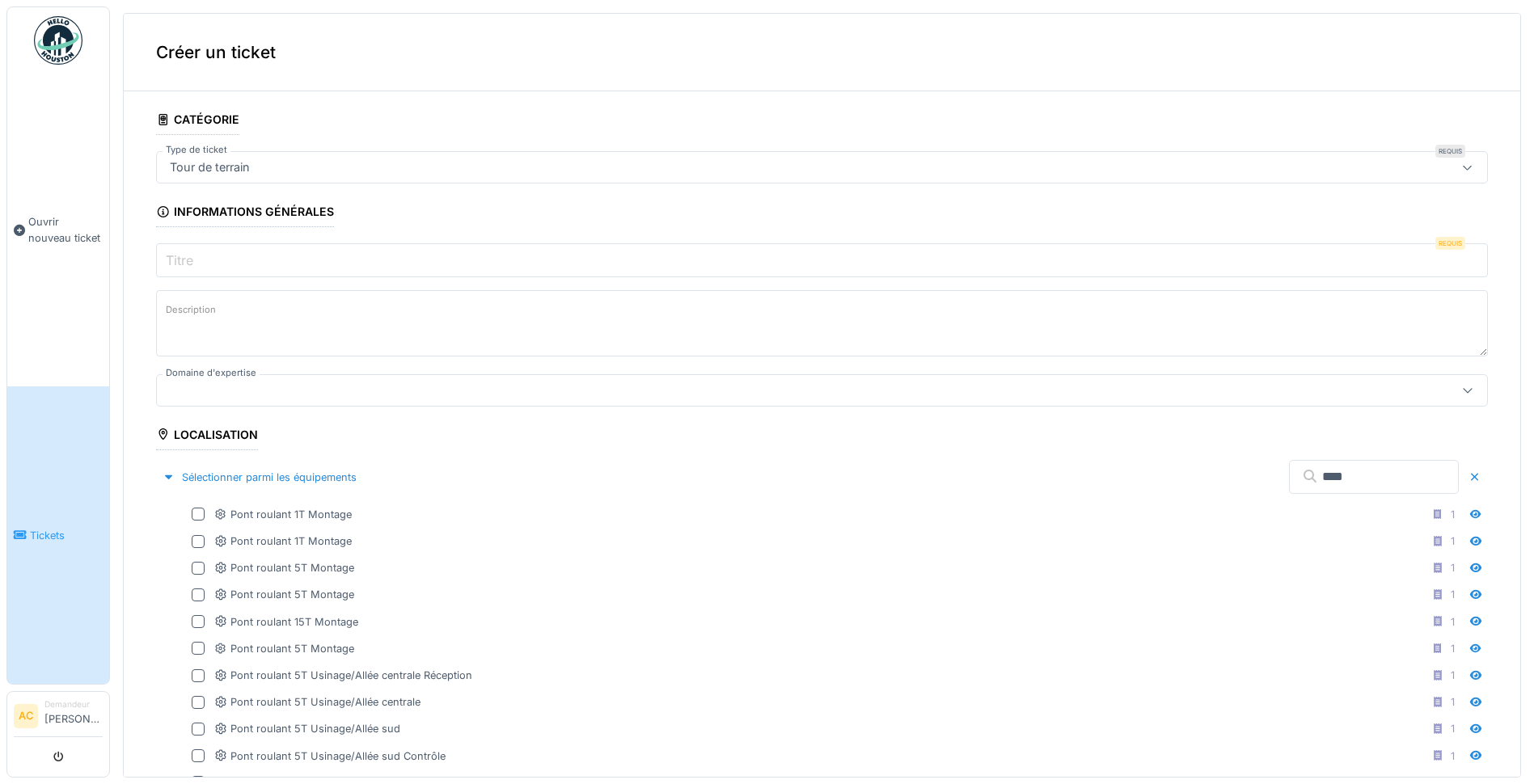
scroll to position [0, 0]
click at [271, 157] on div "Tour de terrain" at bounding box center [821, 167] width 1331 height 33
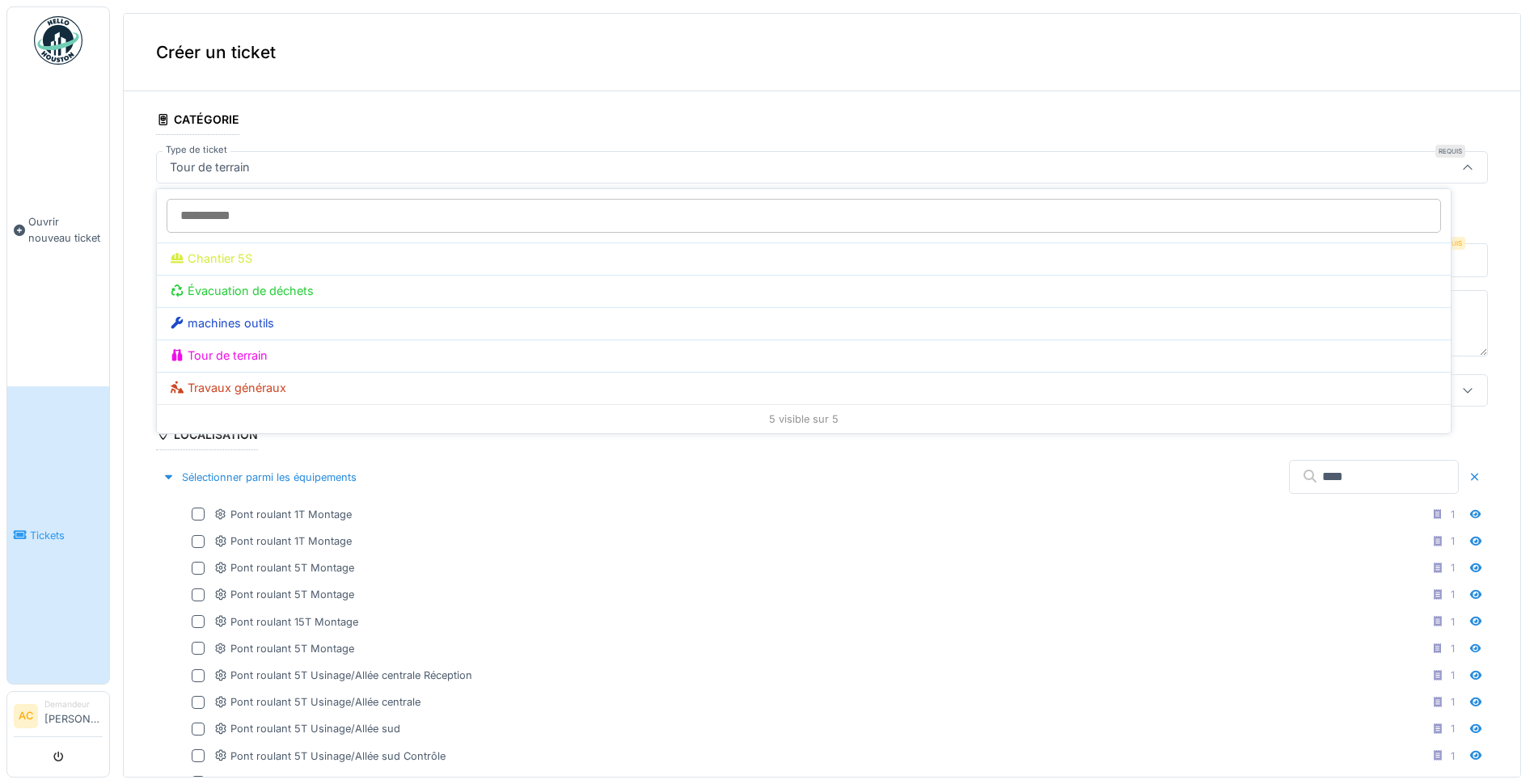
click at [236, 164] on div "Tour de terrain" at bounding box center [210, 166] width 93 height 18
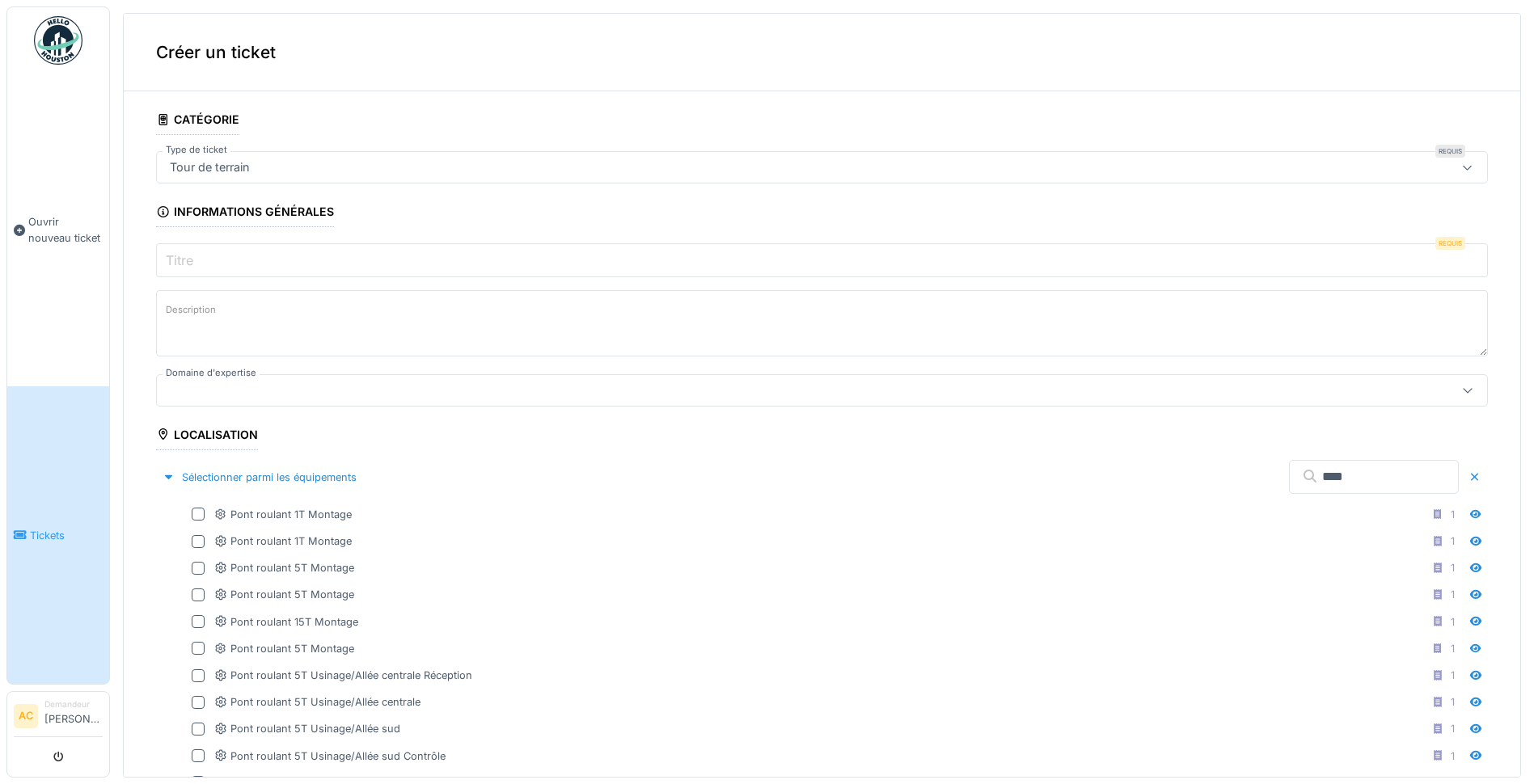
click at [209, 259] on input "Titre" at bounding box center [821, 260] width 1331 height 34
click at [209, 263] on input "Titre" at bounding box center [821, 260] width 1331 height 34
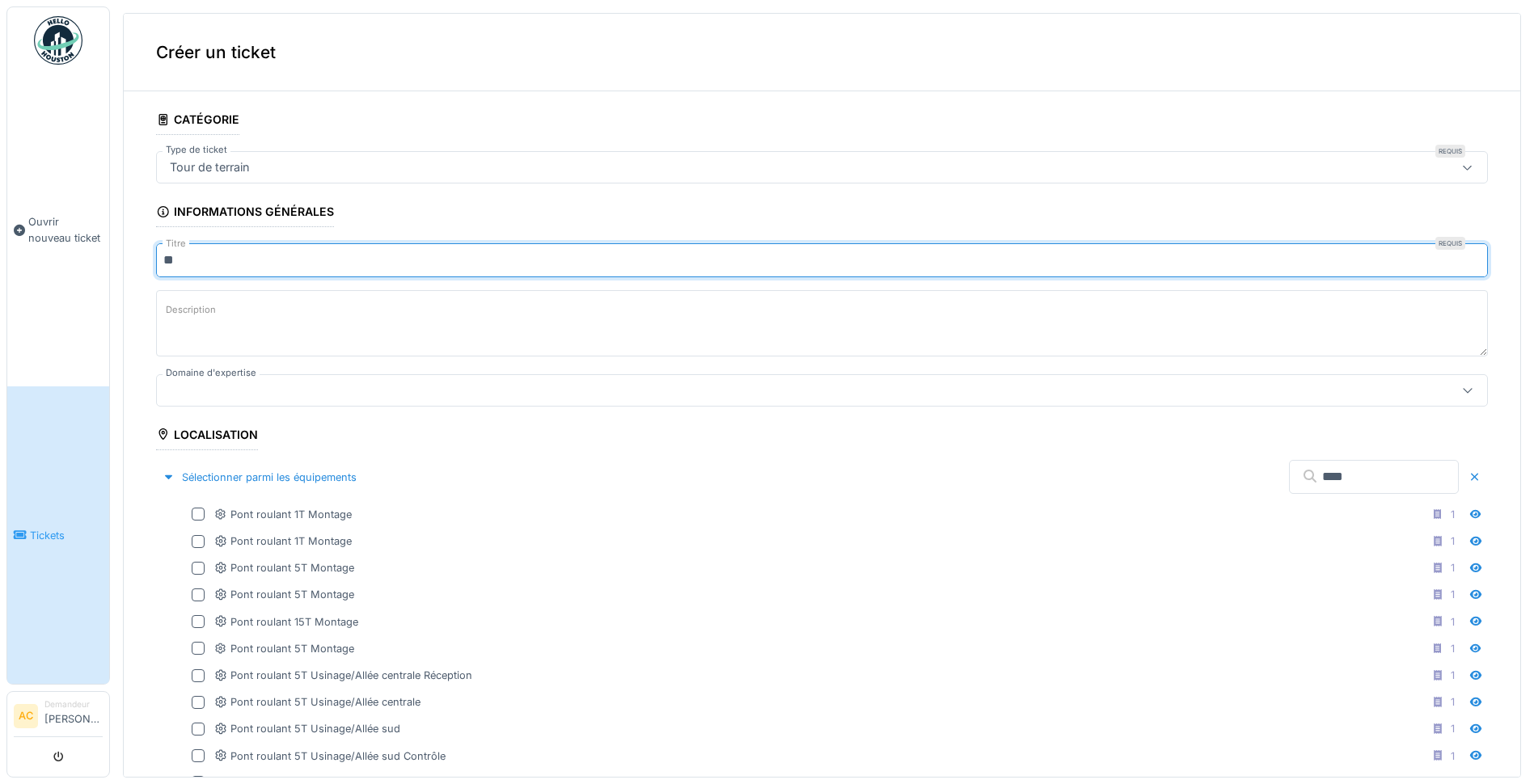
type input "*"
type input "**********"
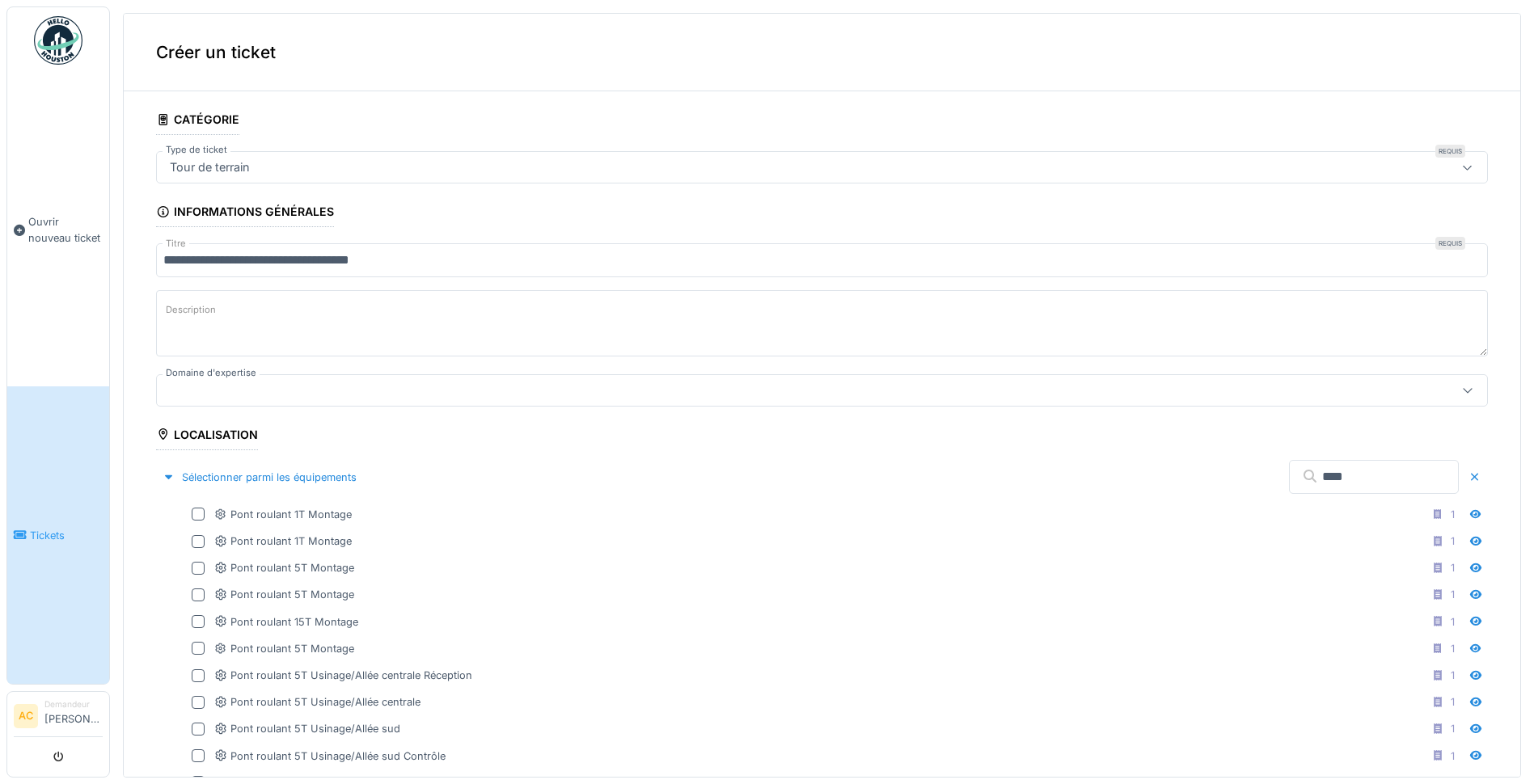
click at [201, 339] on textarea "Description" at bounding box center [821, 323] width 1331 height 66
paste textarea "**********"
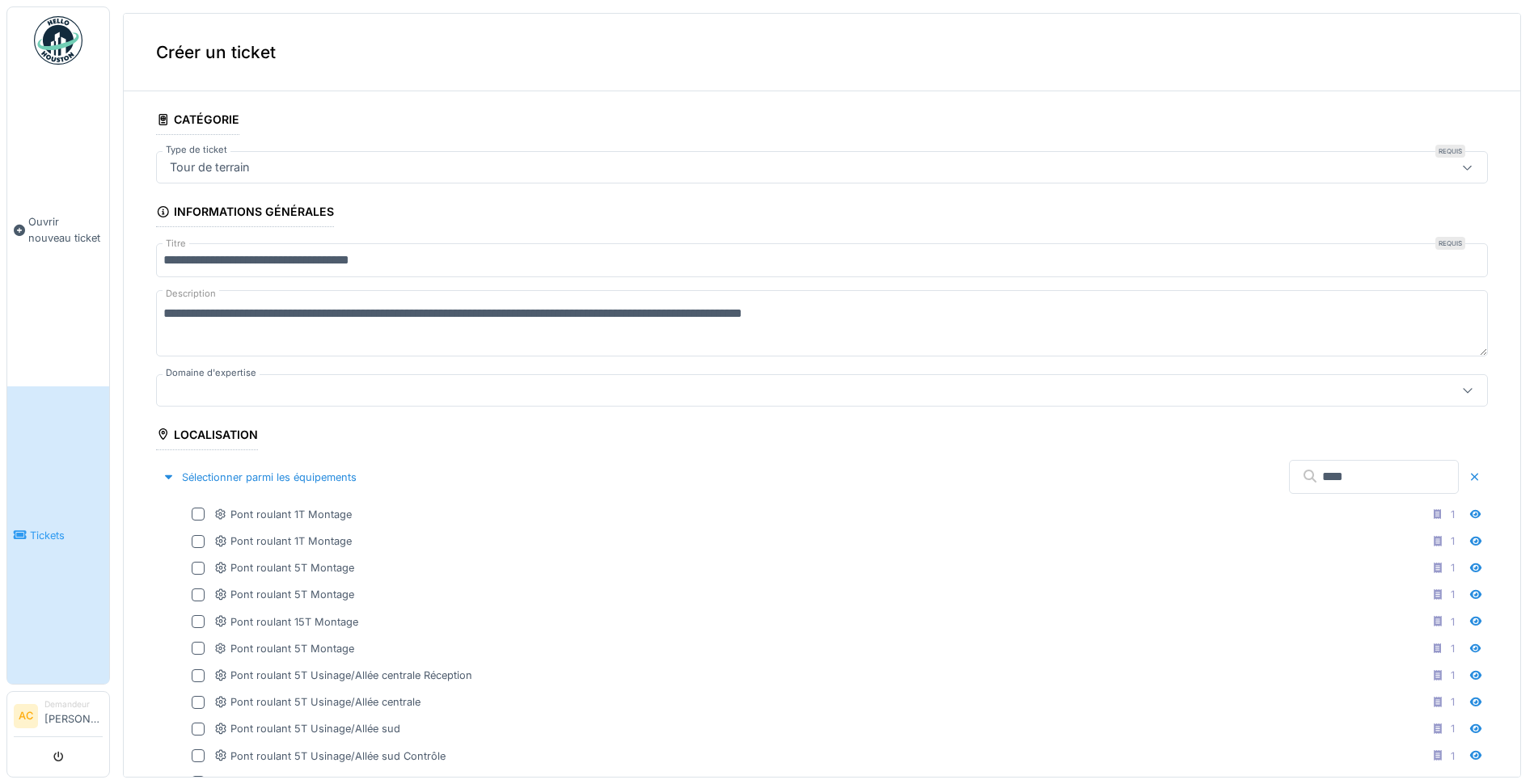
type textarea "**********"
click at [258, 396] on div at bounding box center [750, 390] width 1172 height 18
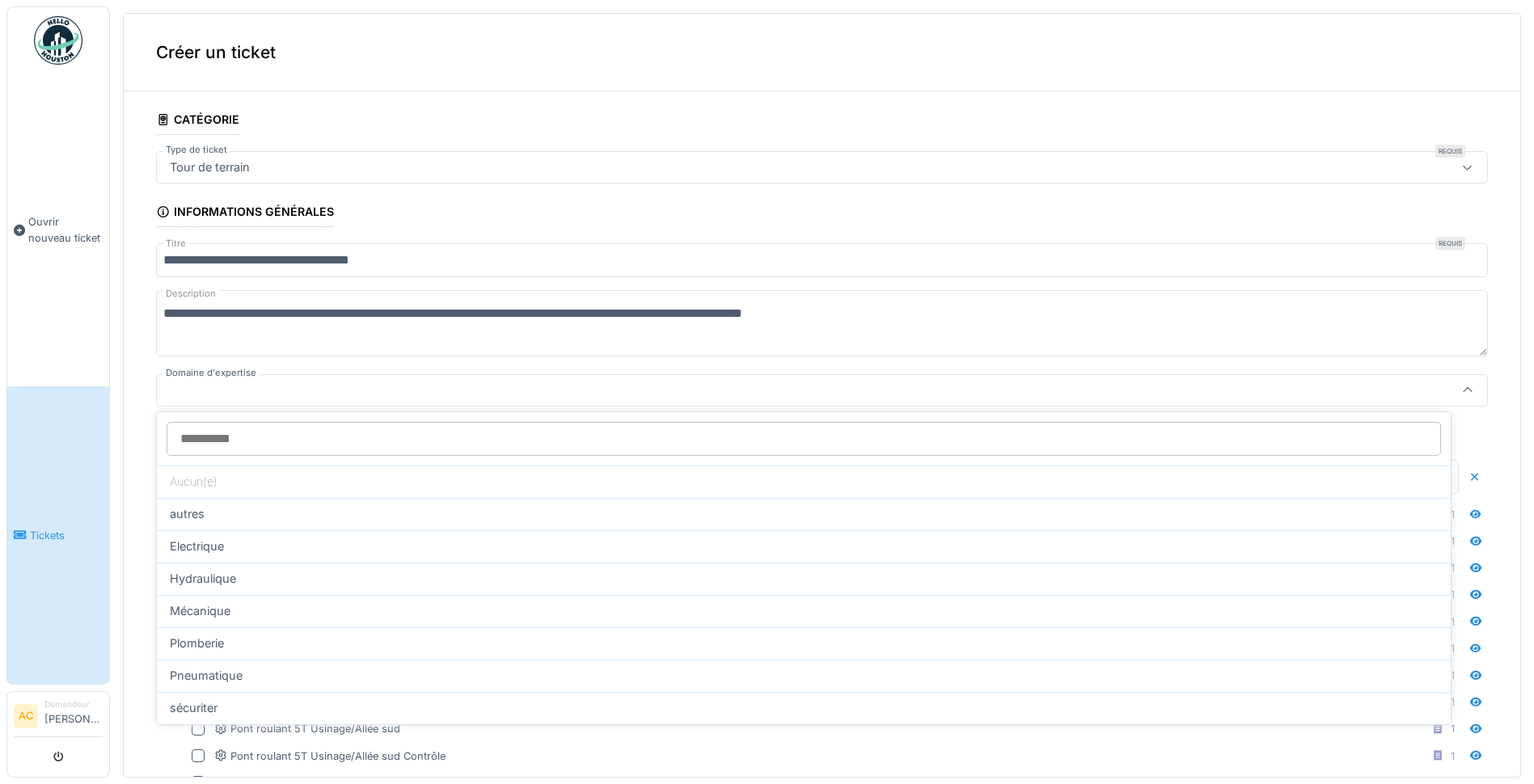
click at [283, 391] on div at bounding box center [750, 390] width 1172 height 18
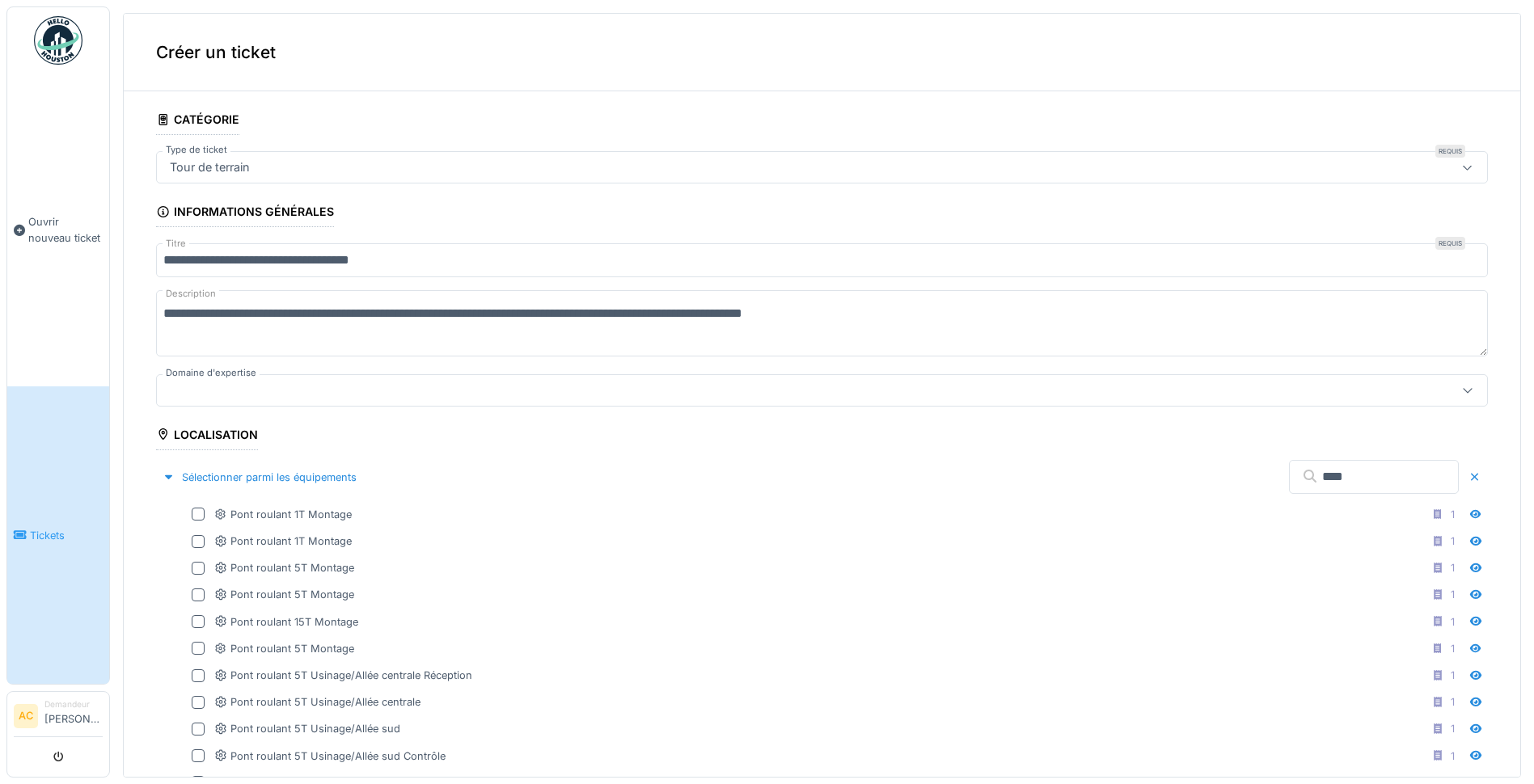
click at [295, 395] on div at bounding box center [750, 390] width 1172 height 18
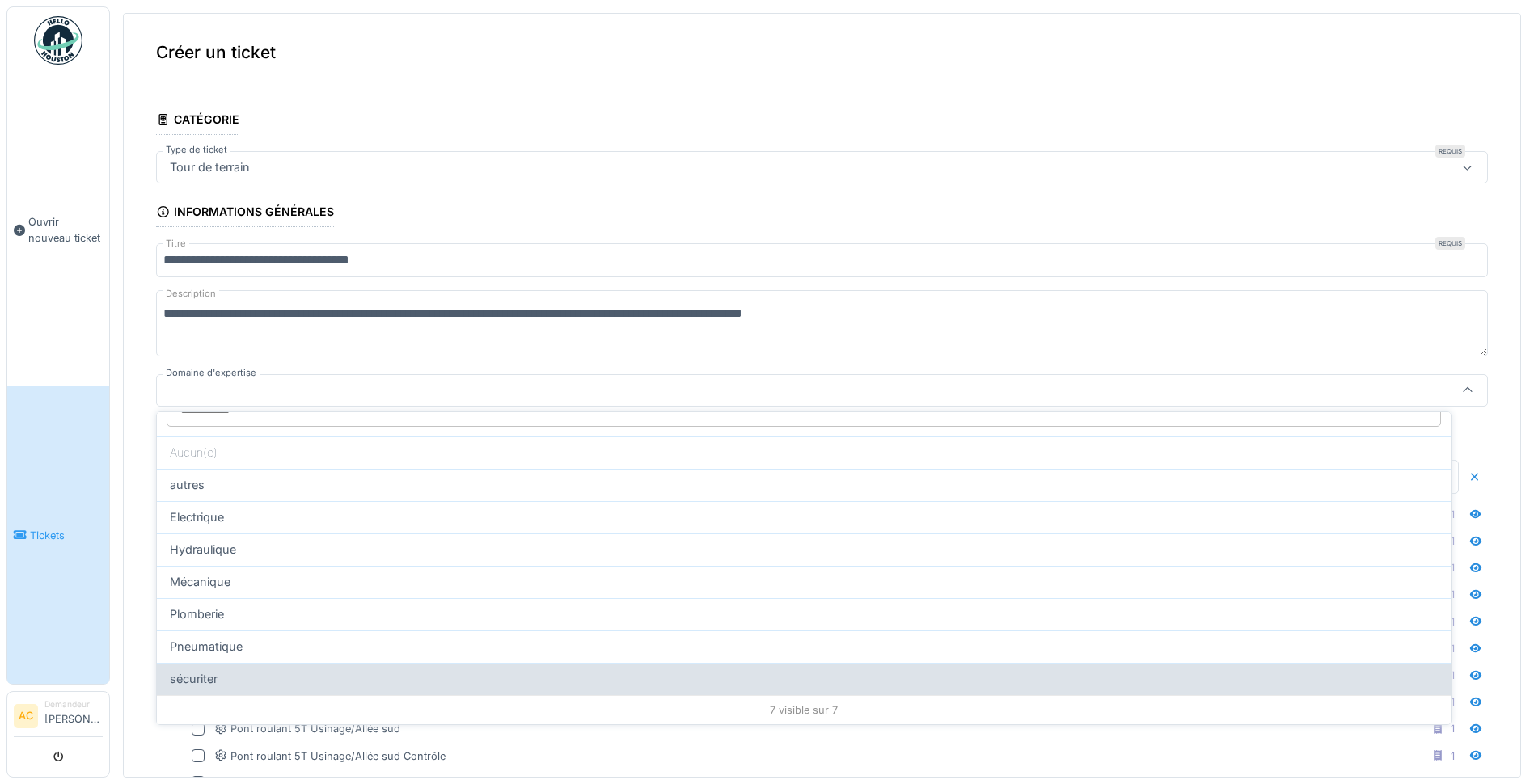
scroll to position [6, 0]
click at [300, 671] on div "sécuriter" at bounding box center [804, 679] width 1268 height 18
type input "****"
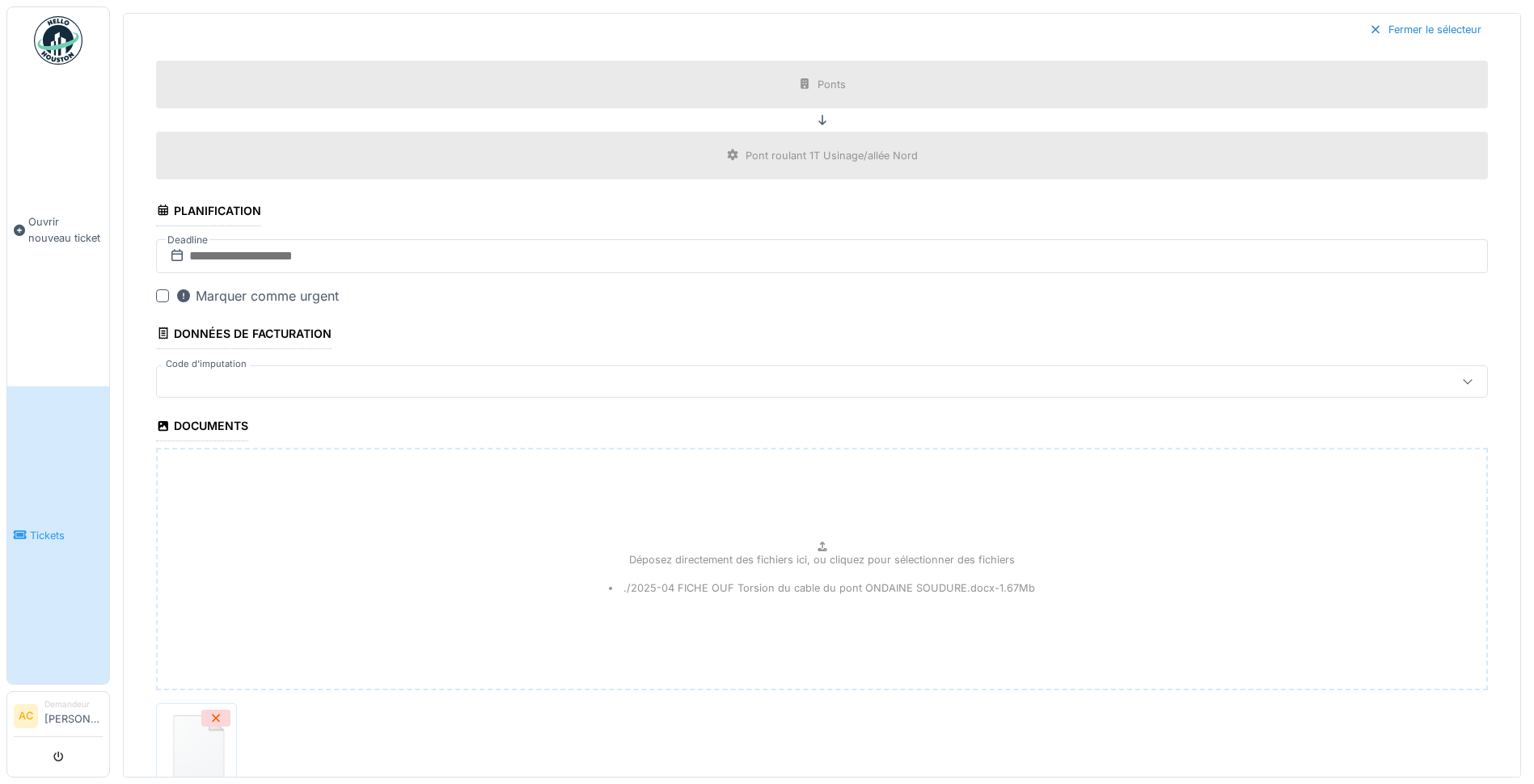
scroll to position [808, 0]
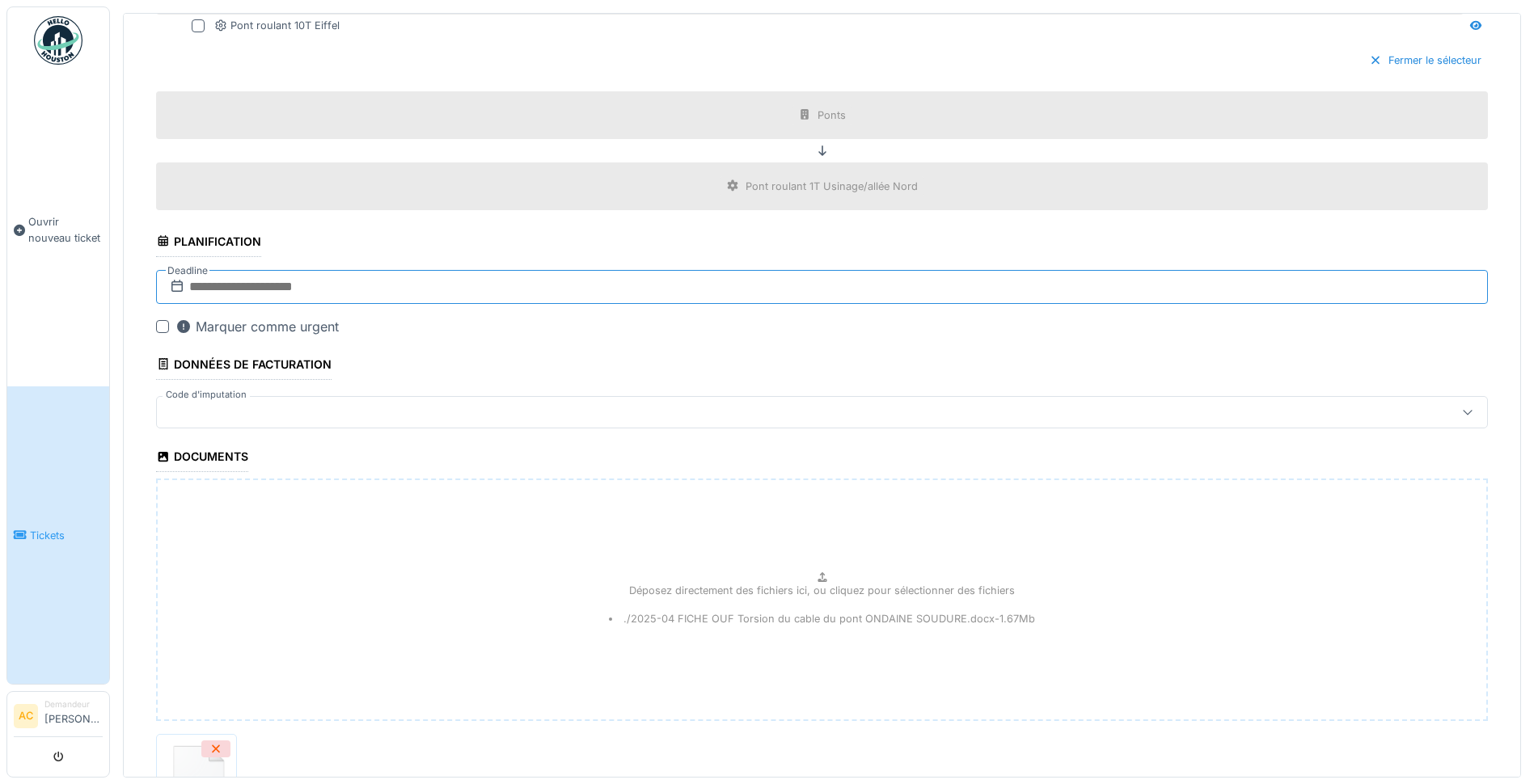
click at [293, 287] on input "text" at bounding box center [821, 286] width 1331 height 34
click at [887, 323] on button "Next Month" at bounding box center [887, 327] width 26 height 26
click at [825, 472] on div "24" at bounding box center [829, 471] width 21 height 21
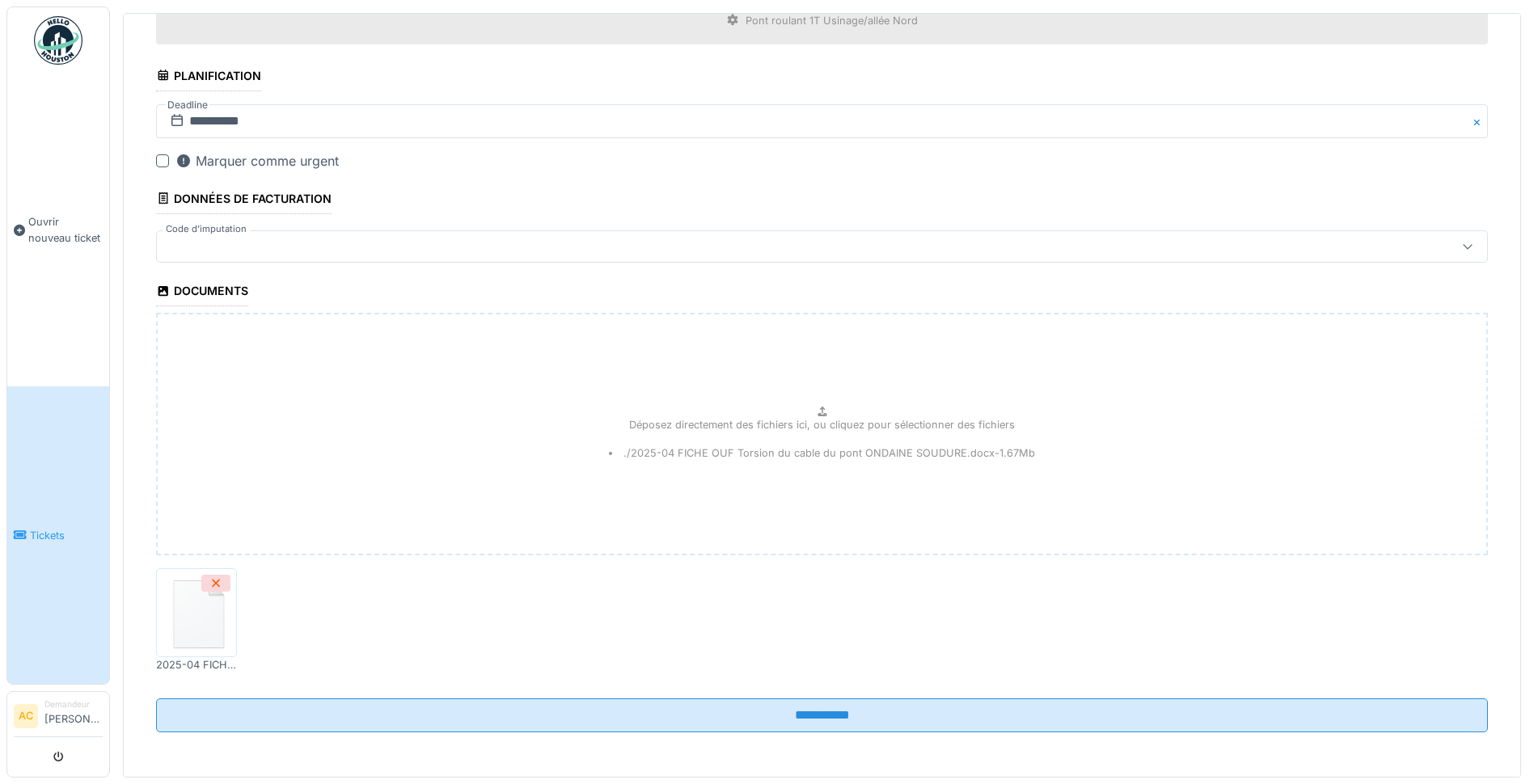
scroll to position [975, 0]
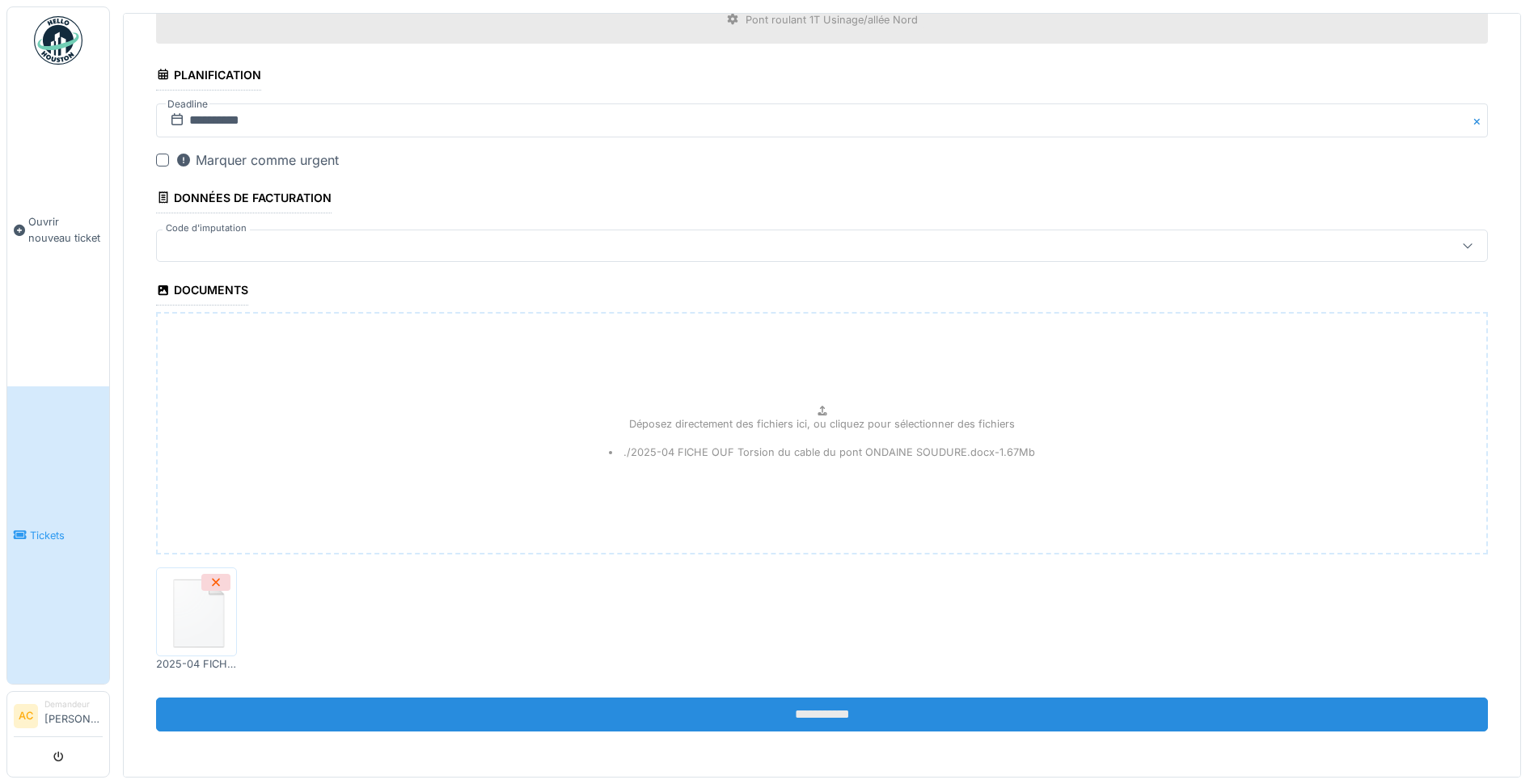
click at [845, 700] on input "**********" at bounding box center [821, 714] width 1331 height 34
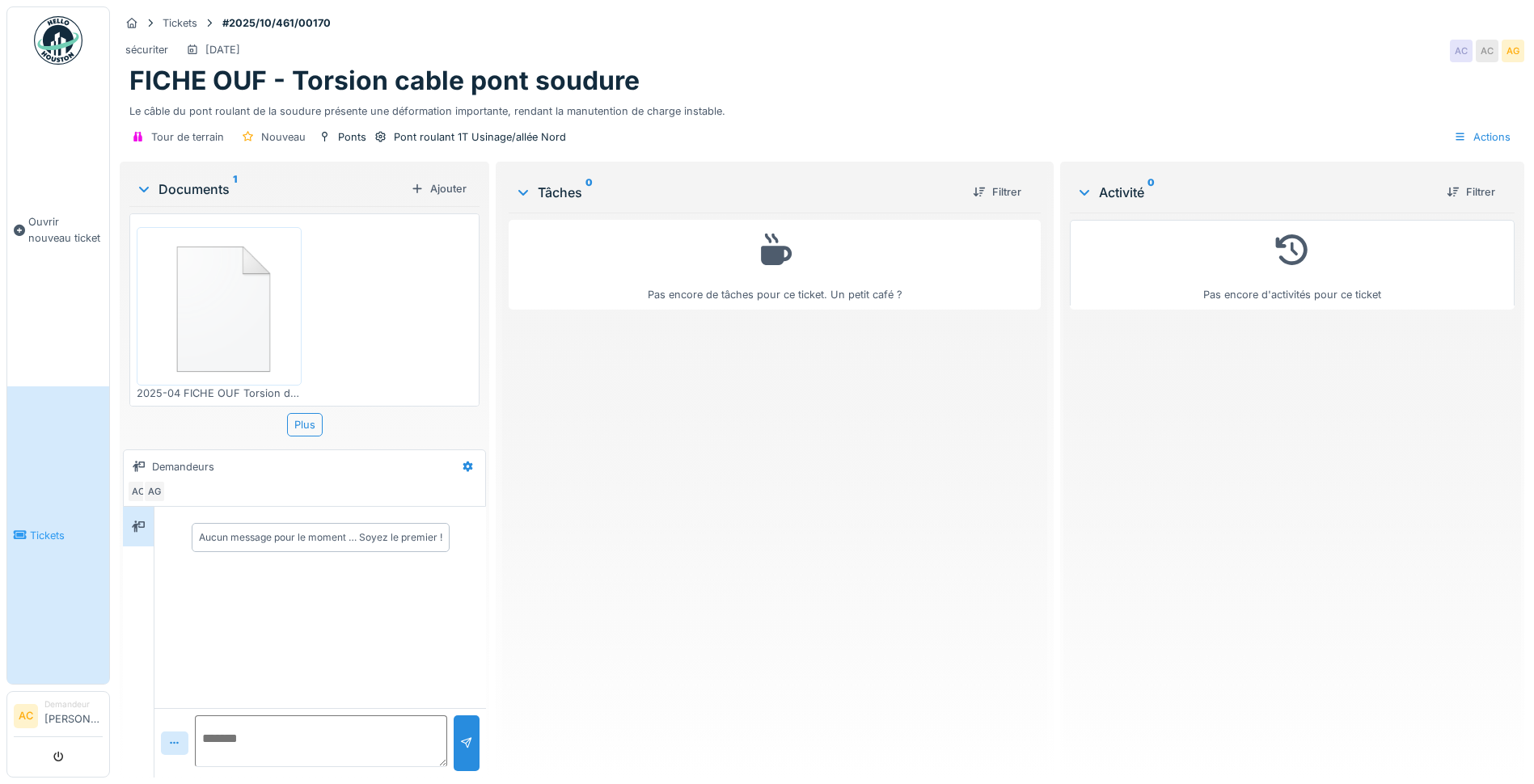
click at [40, 532] on link "Tickets" at bounding box center [59, 535] width 102 height 298
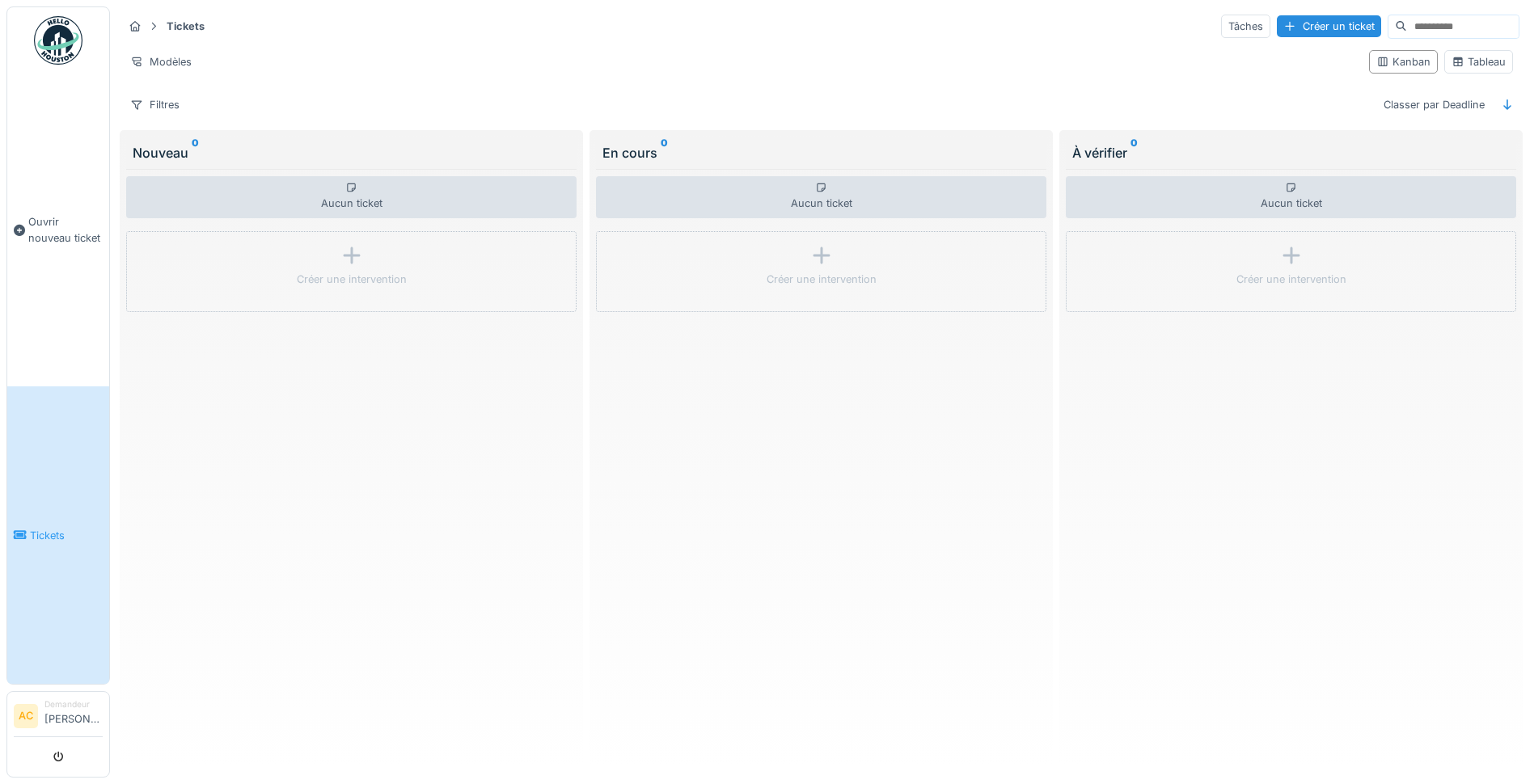
scroll to position [9, 0]
click at [357, 576] on div "Aucun ticket Créer une intervention" at bounding box center [352, 466] width 450 height 593
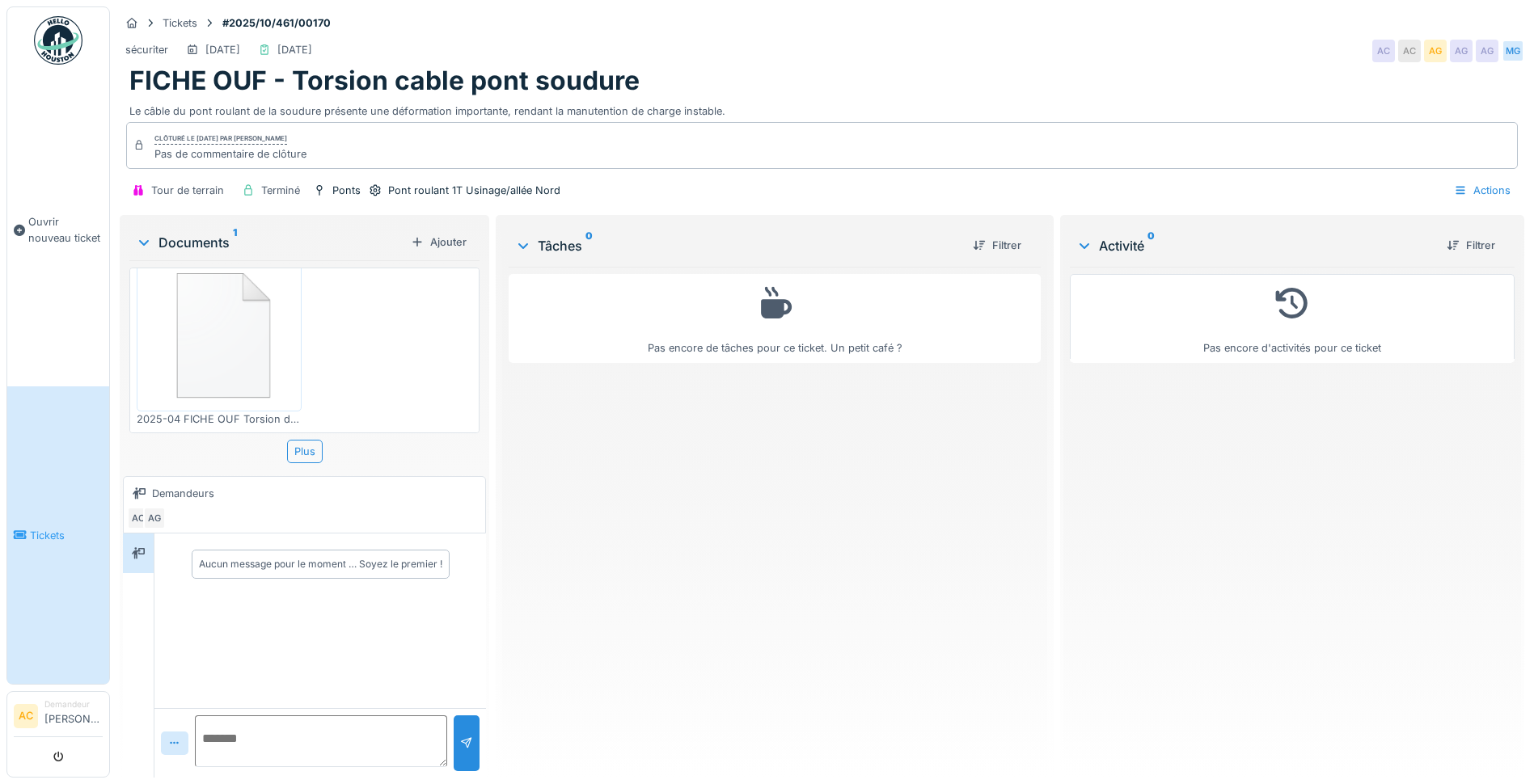
scroll to position [12, 0]
click at [192, 16] on div "Tickets" at bounding box center [180, 23] width 34 height 16
click at [172, 16] on div "Tickets" at bounding box center [180, 23] width 34 height 16
click at [494, 182] on div "Pont roulant 1T Usinage/allée Nord" at bounding box center [474, 190] width 172 height 16
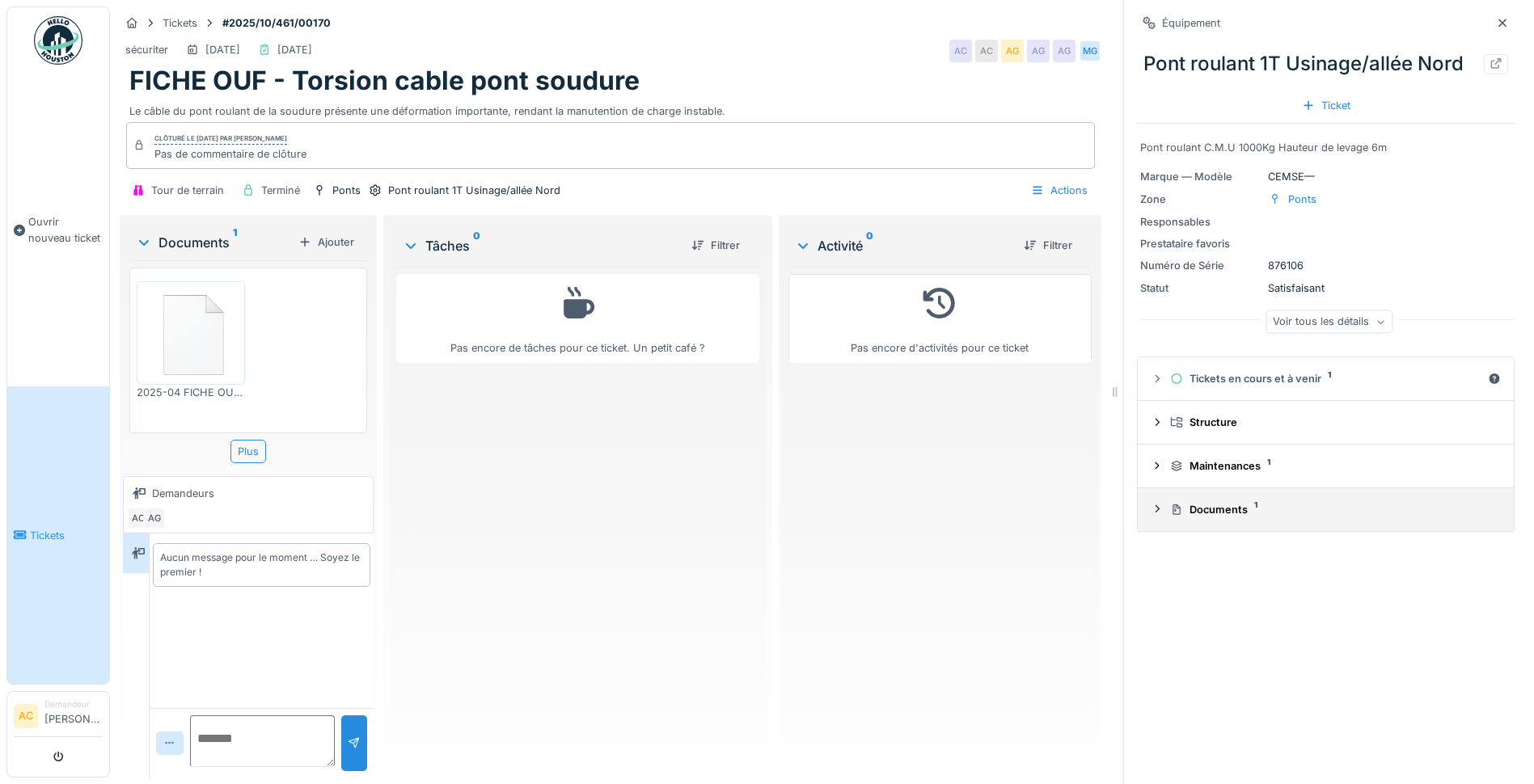
click at [1226, 507] on div "Documents 1" at bounding box center [1332, 510] width 325 height 16
click at [1288, 322] on div "Voir tous les détails" at bounding box center [1328, 322] width 127 height 23
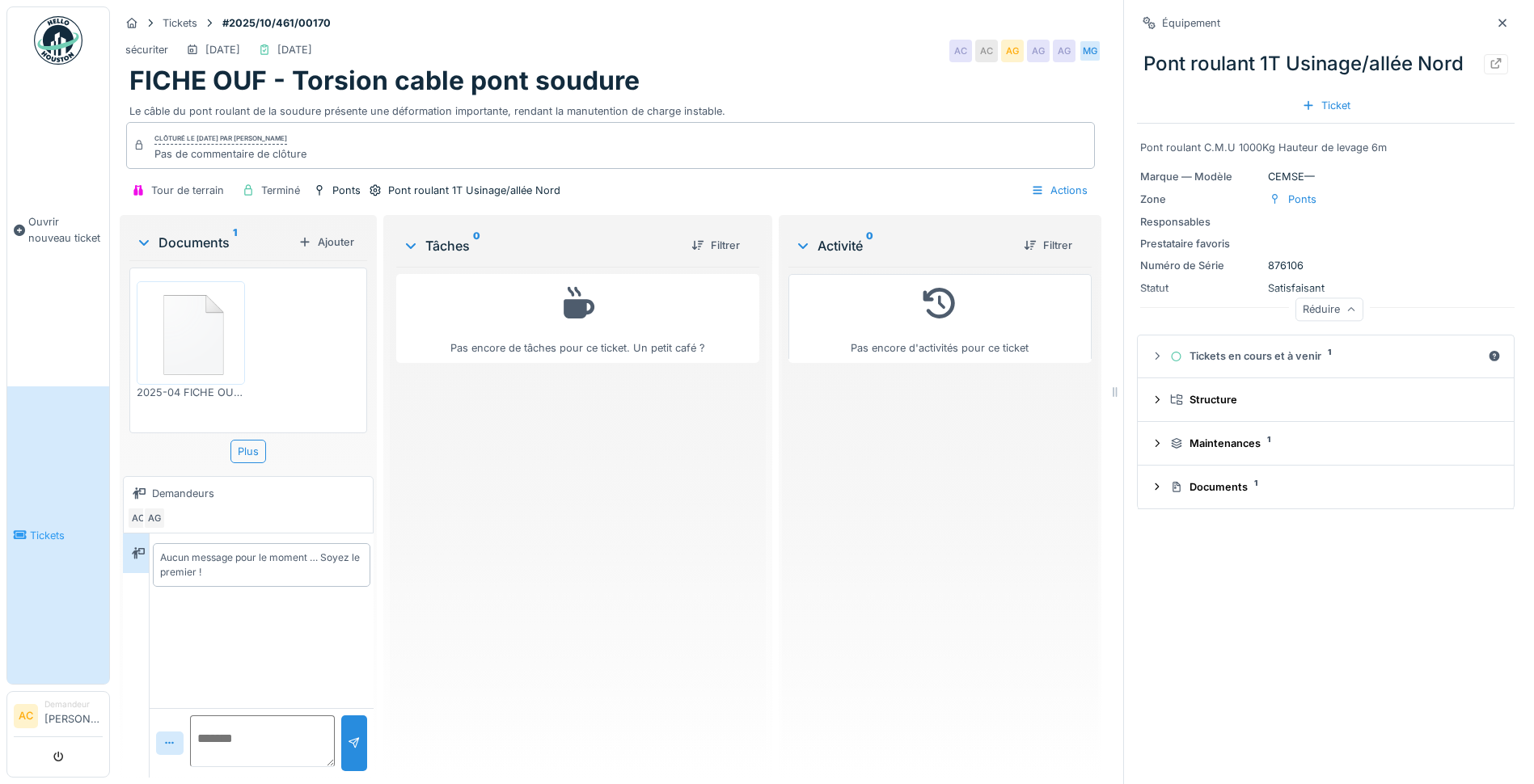
click at [1298, 299] on div "Réduire" at bounding box center [1328, 310] width 68 height 23
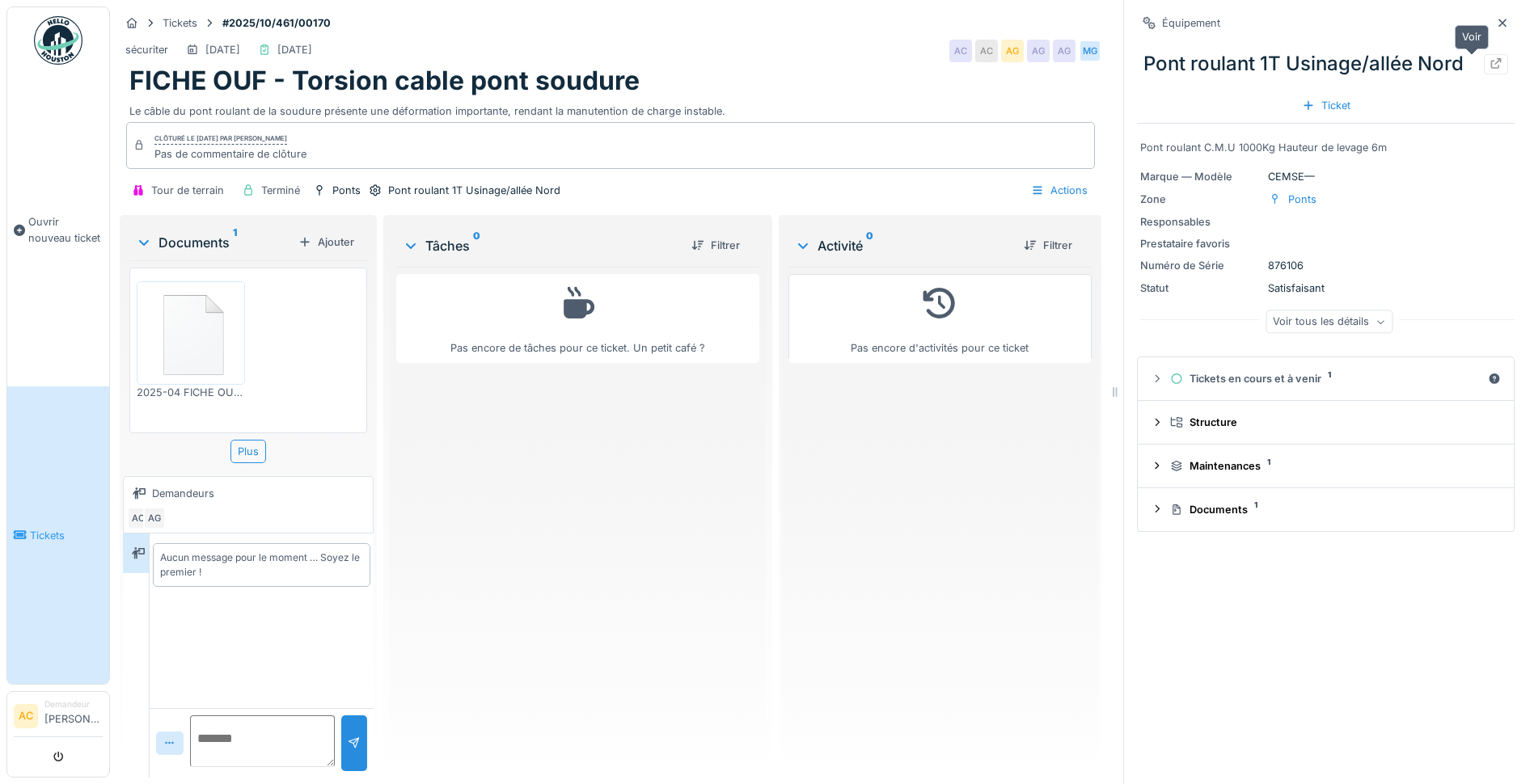
click at [1489, 57] on div at bounding box center [1496, 64] width 13 height 16
click at [1491, 59] on icon at bounding box center [1496, 63] width 10 height 10
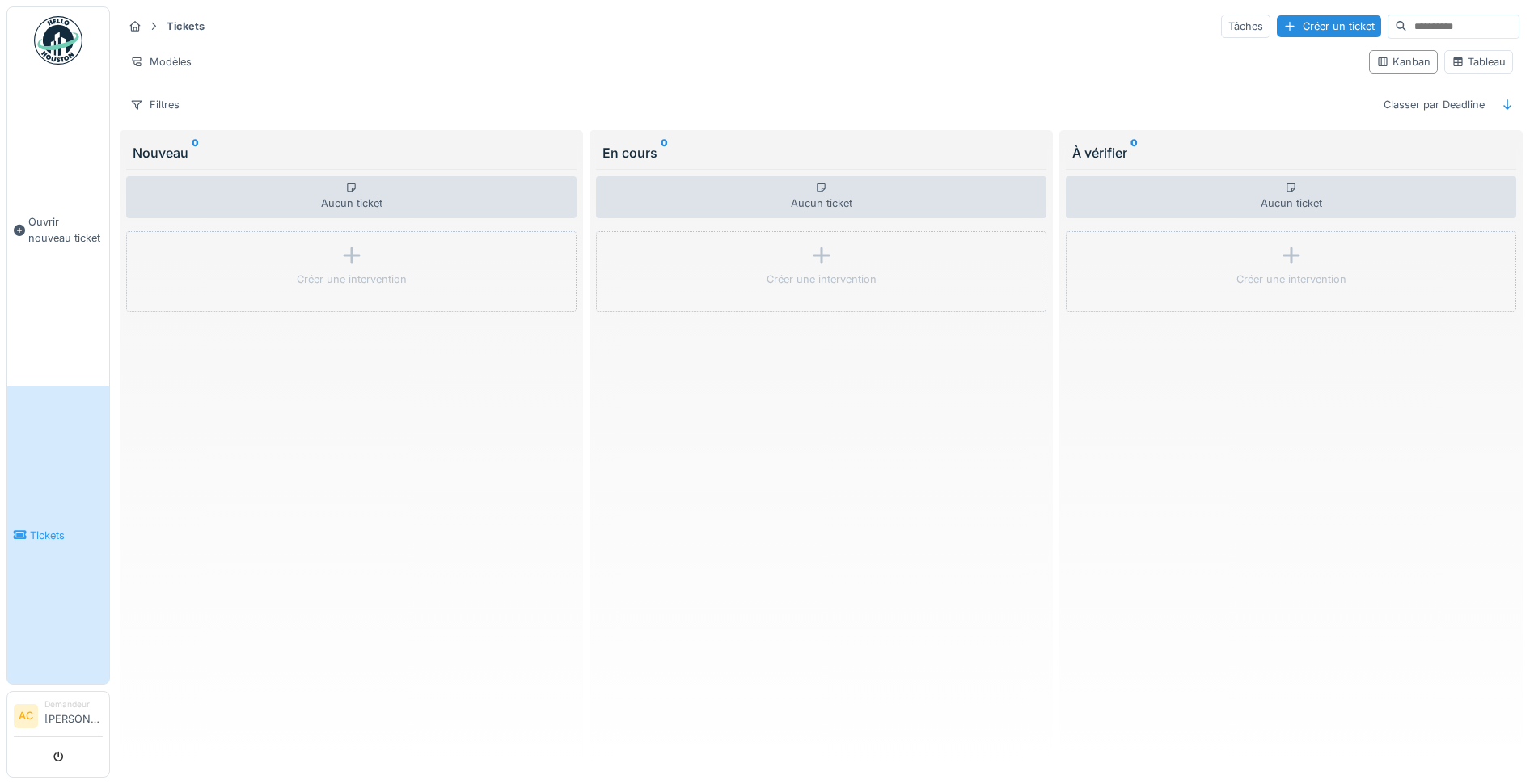
click at [688, 550] on div "Aucun ticket Créer une intervention" at bounding box center [821, 466] width 450 height 593
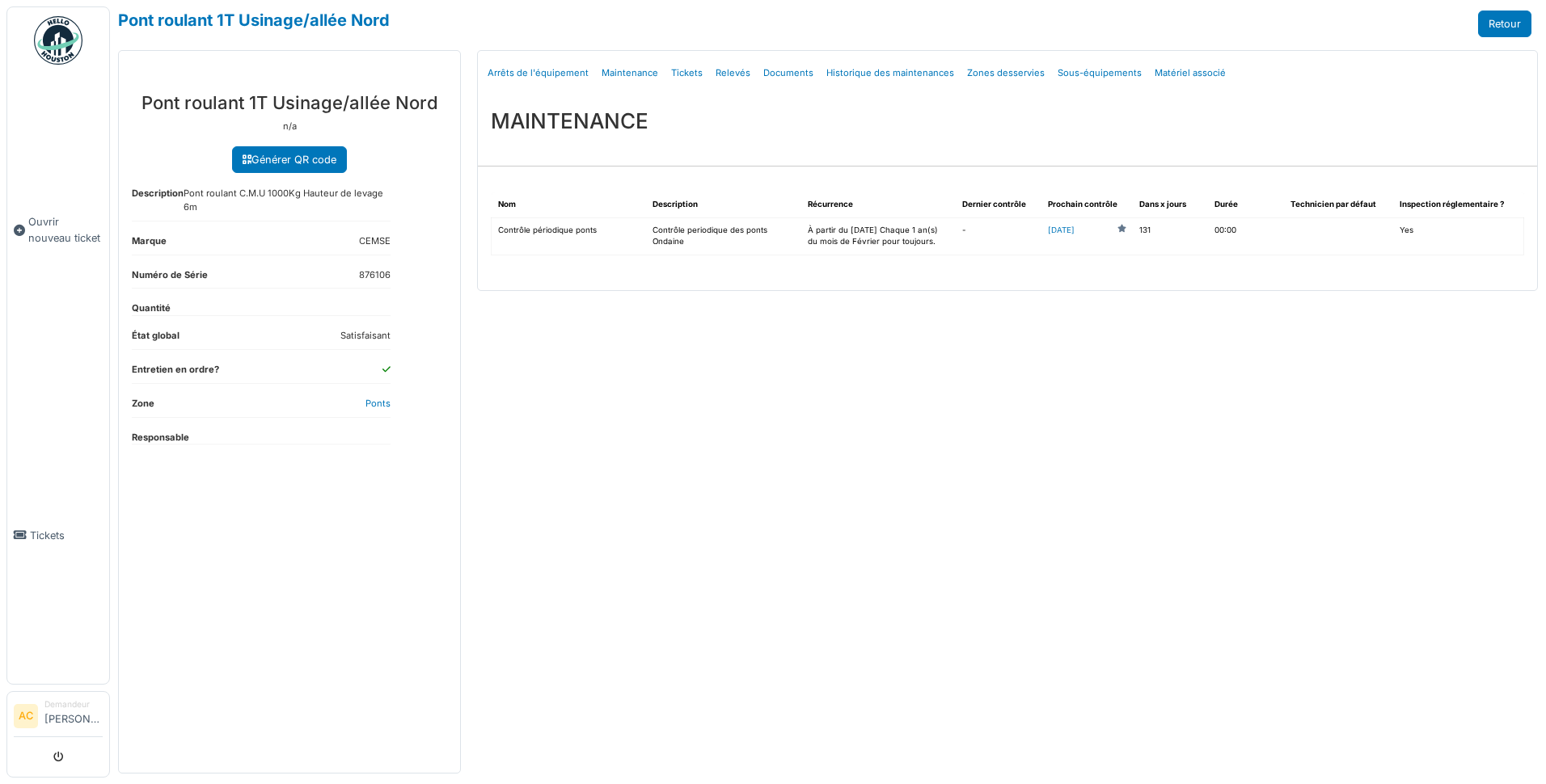
drag, startPoint x: 150, startPoint y: 101, endPoint x: 468, endPoint y: 79, distance: 318.8
click at [468, 79] on div "**********" at bounding box center [289, 412] width 359 height 724
drag, startPoint x: 468, startPoint y: 79, endPoint x: 447, endPoint y: 86, distance: 22.1
click at [447, 86] on div "Pont roulant 1T Usinage/allée Nord n/a Générer QR code Description Pont roulant…" at bounding box center [289, 426] width 341 height 694
click at [676, 71] on link "Tickets" at bounding box center [686, 73] width 45 height 38
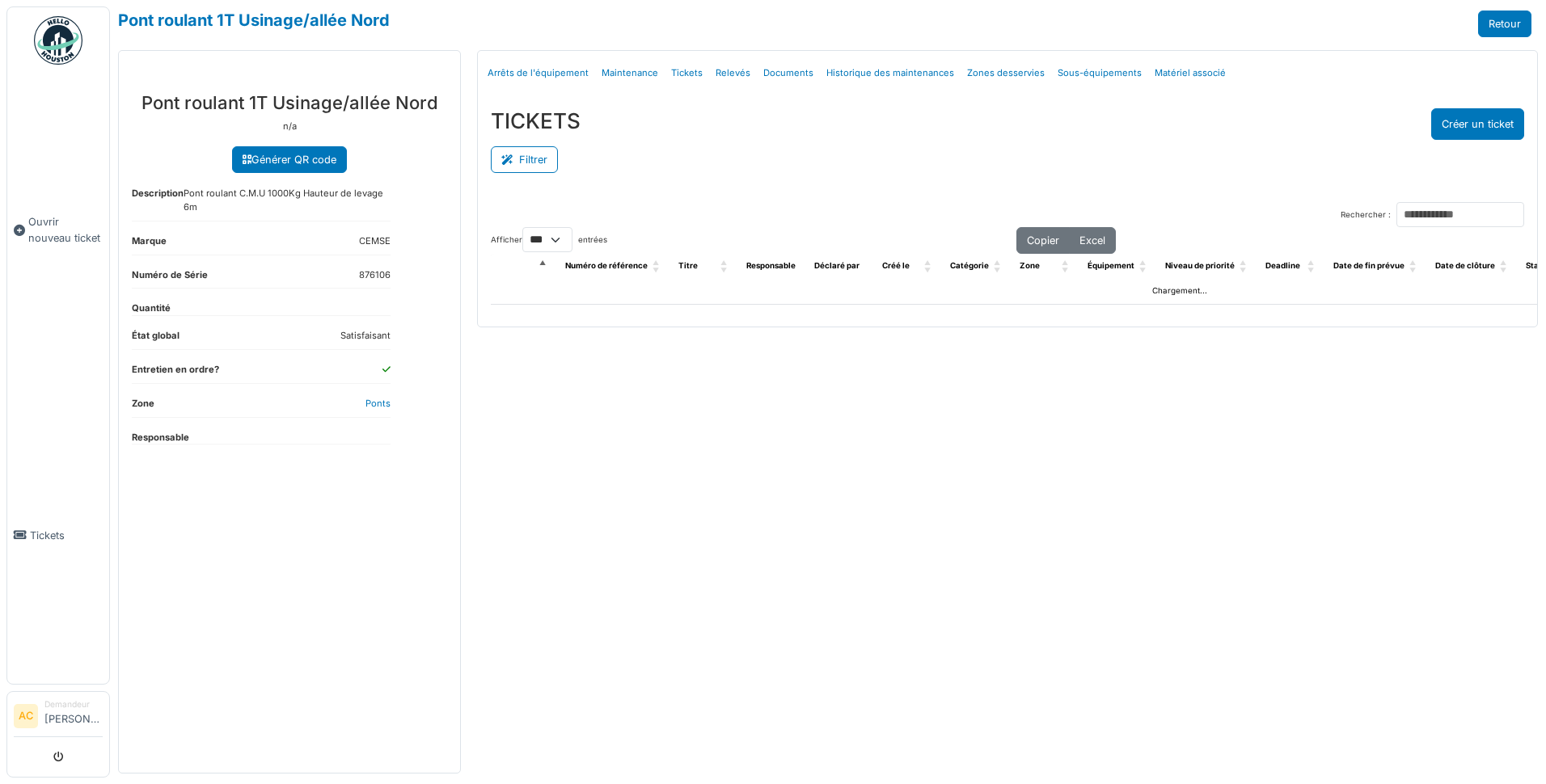
select select "***"
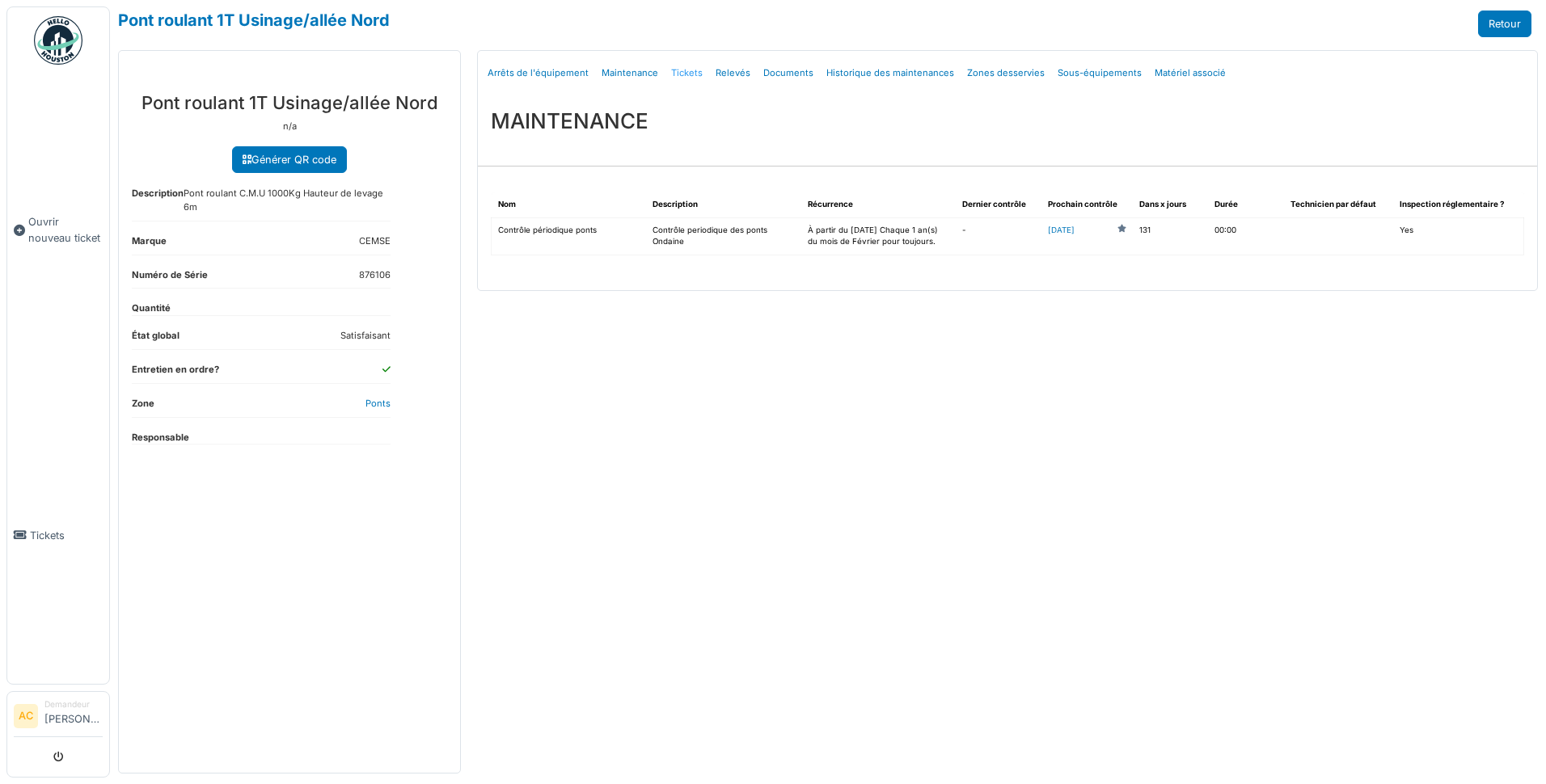
click at [683, 73] on link "Tickets" at bounding box center [686, 73] width 45 height 38
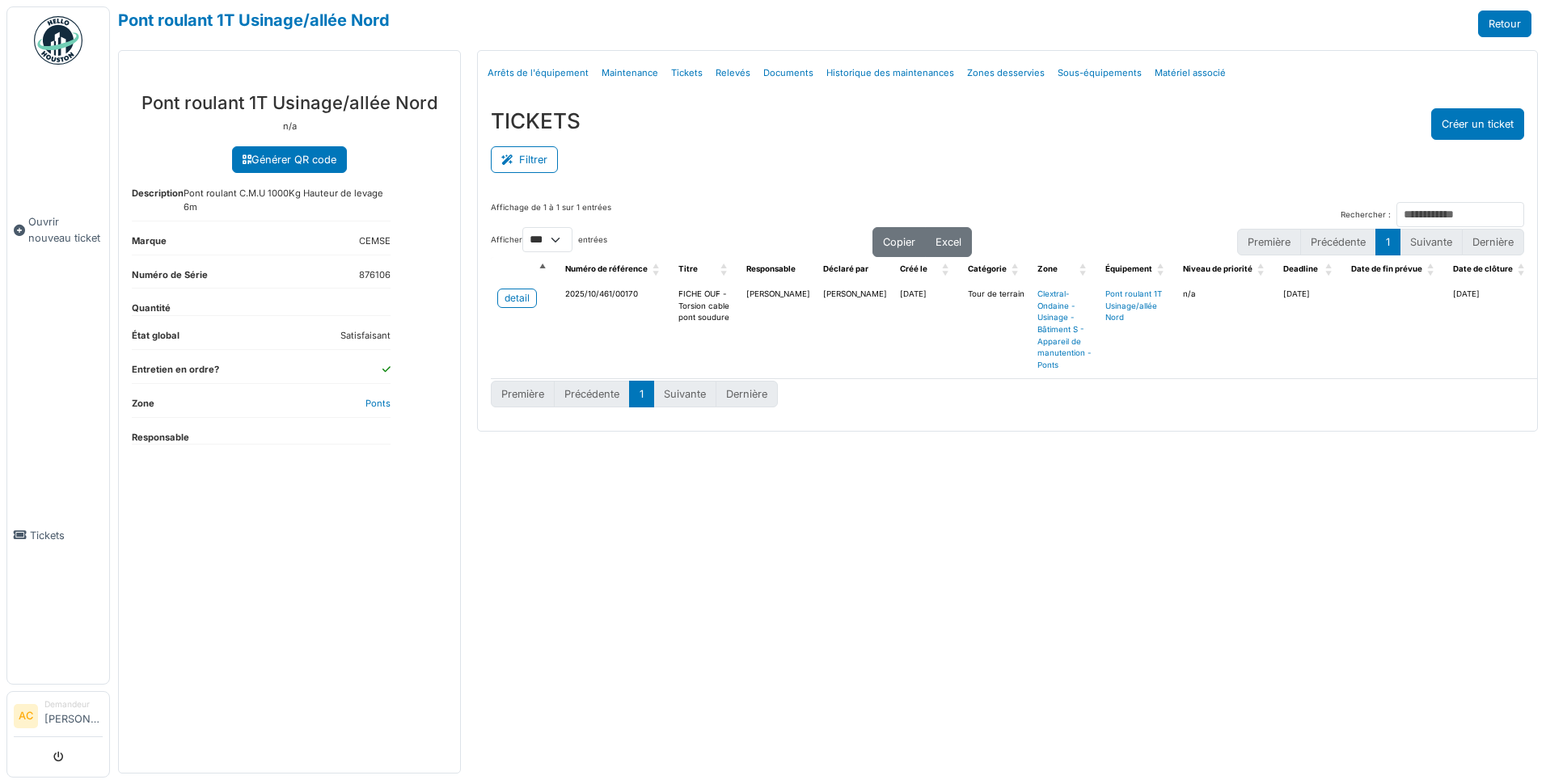
select select "***"
click at [817, 194] on div "Affichage de 1 à 1 sur 1 entrées Rechercher : Afficher ** ** *** *** entrées Co…" at bounding box center [1007, 305] width 1060 height 233
click at [520, 294] on div "detail" at bounding box center [516, 299] width 25 height 15
click at [613, 669] on div "Menu Détails Arrêts de l'équipement Maintenance Tickets Relevés Documents Histo…" at bounding box center [1007, 412] width 1077 height 724
click at [761, 297] on td "Alexandre Giri" at bounding box center [778, 329] width 77 height 96
